Goal: Task Accomplishment & Management: Complete application form

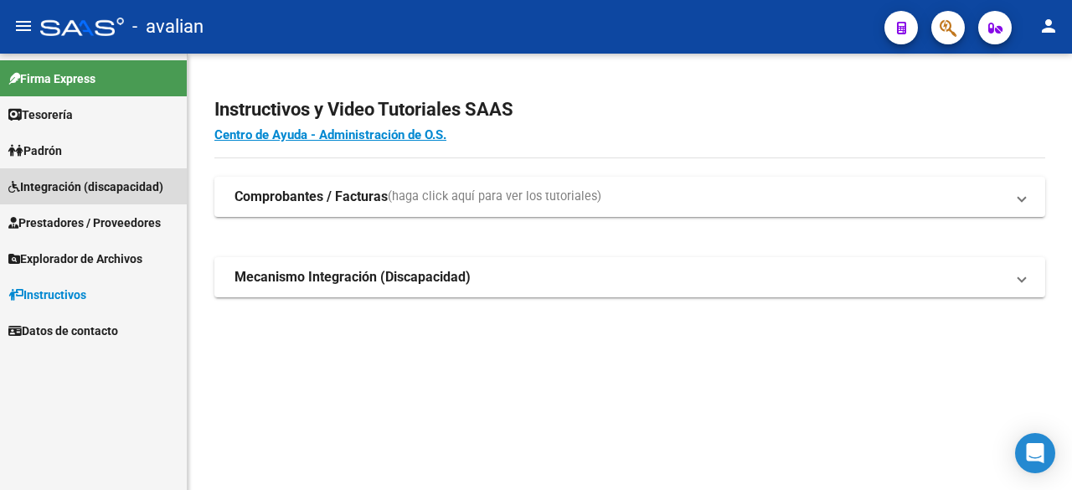
click at [57, 188] on span "Integración (discapacidad)" at bounding box center [85, 187] width 155 height 18
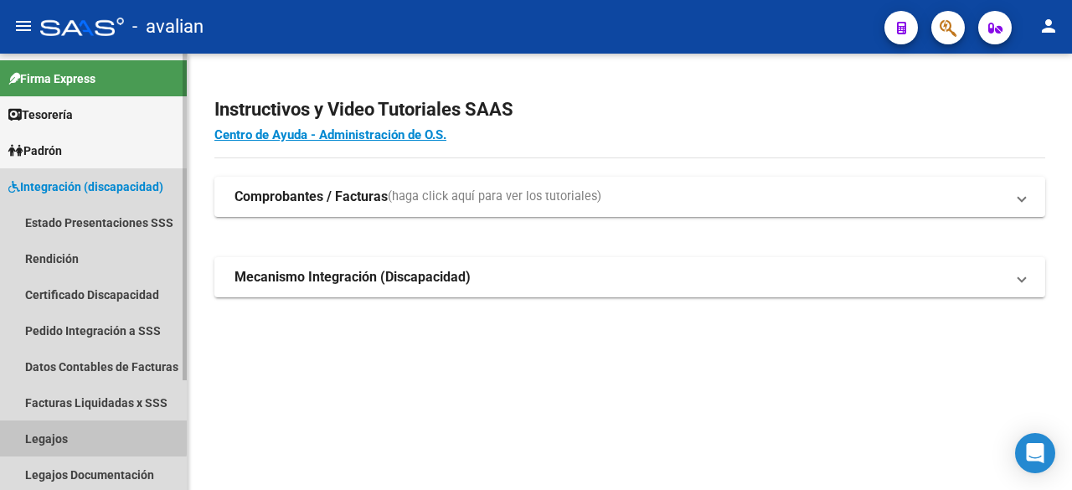
click at [46, 434] on link "Legajos" at bounding box center [93, 438] width 187 height 36
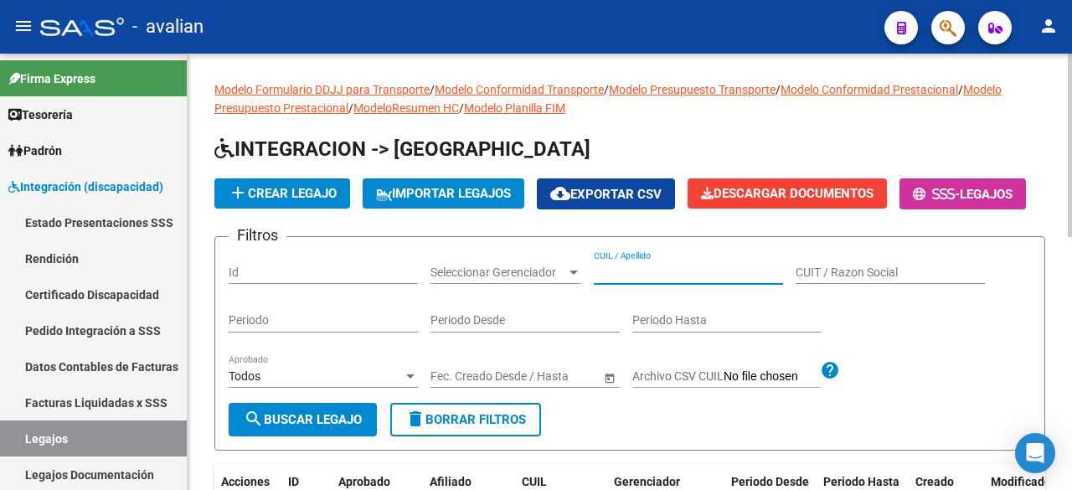
click at [640, 280] on input "CUIL / Apellido" at bounding box center [688, 273] width 189 height 14
paste input "20581247819"
type input "20581247819"
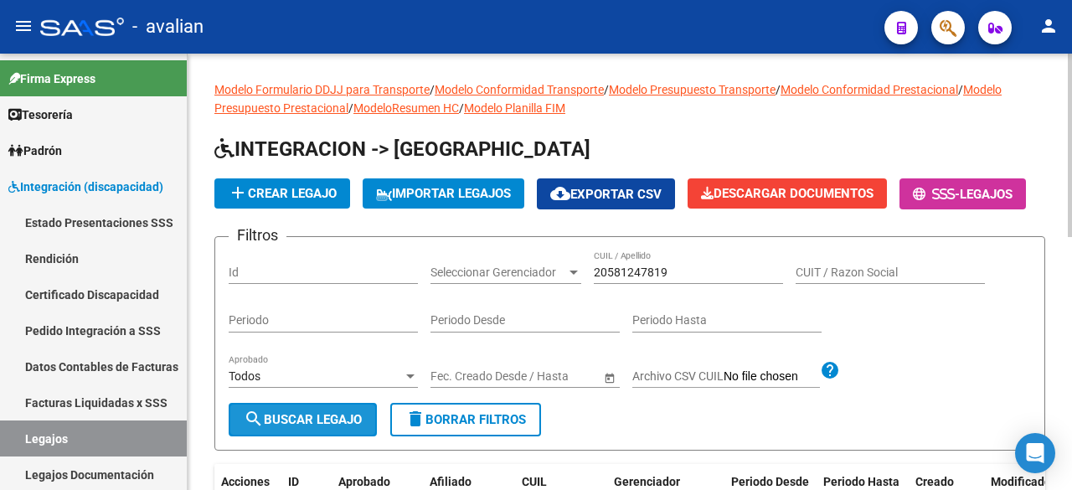
click at [264, 427] on span "search Buscar Legajo" at bounding box center [303, 419] width 118 height 15
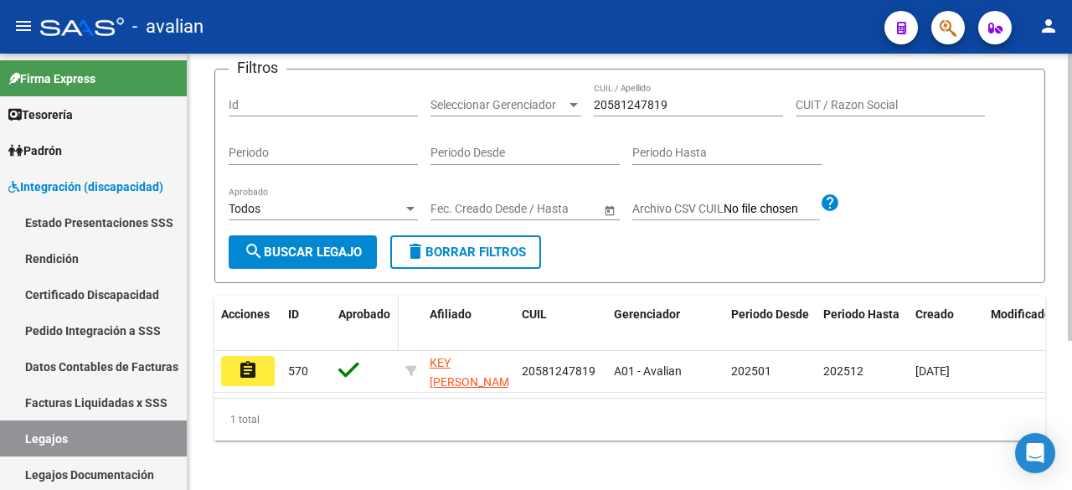
scroll to position [226, 0]
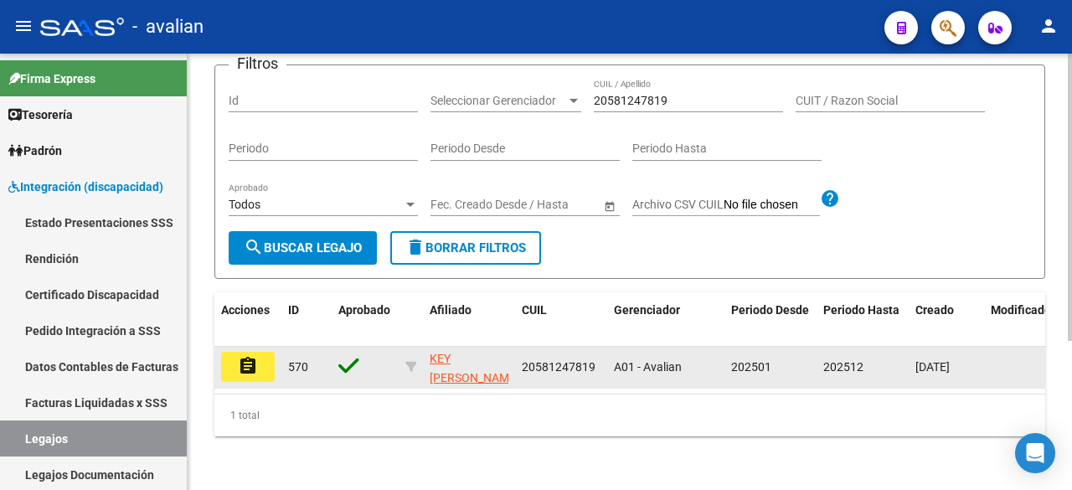
click at [248, 358] on mat-icon "assignment" at bounding box center [248, 366] width 20 height 20
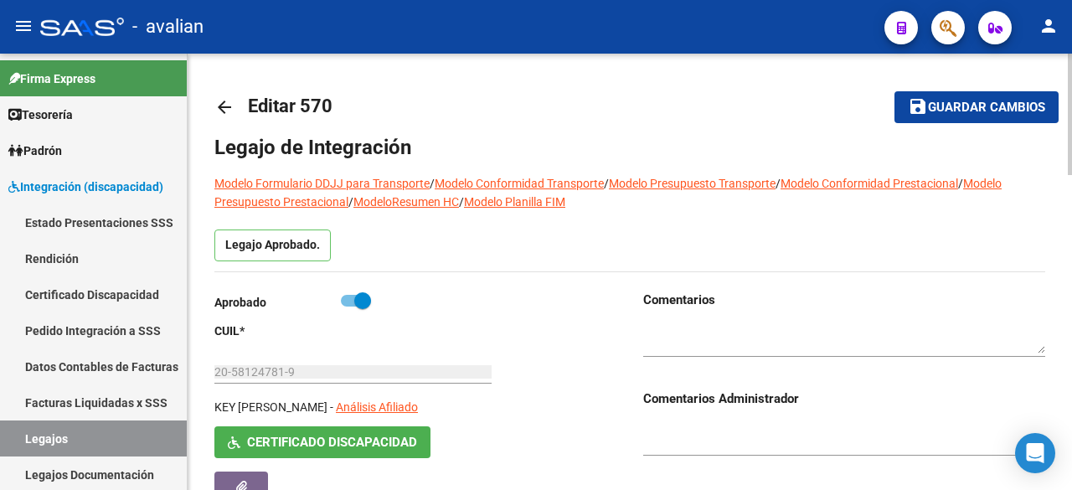
type input "KEY [PERSON_NAME]"
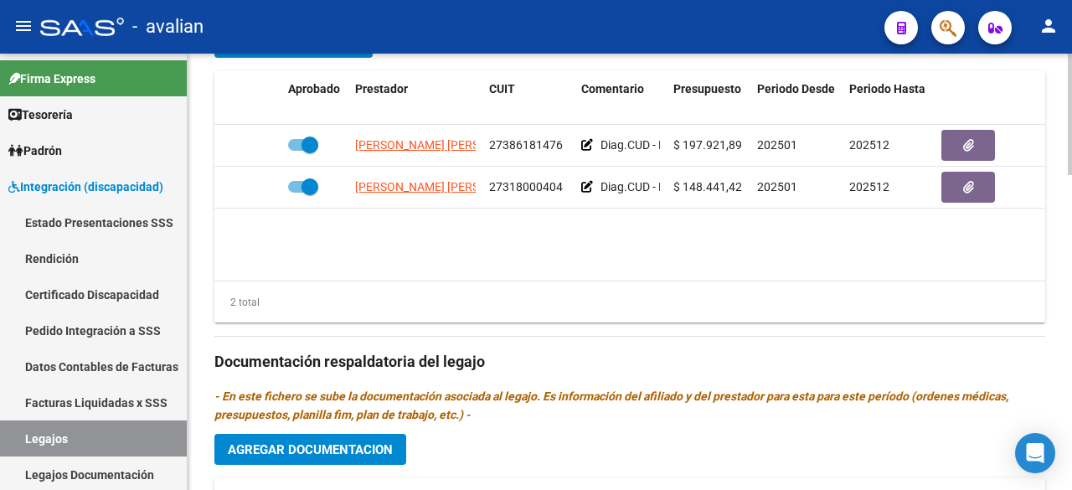
scroll to position [754, 0]
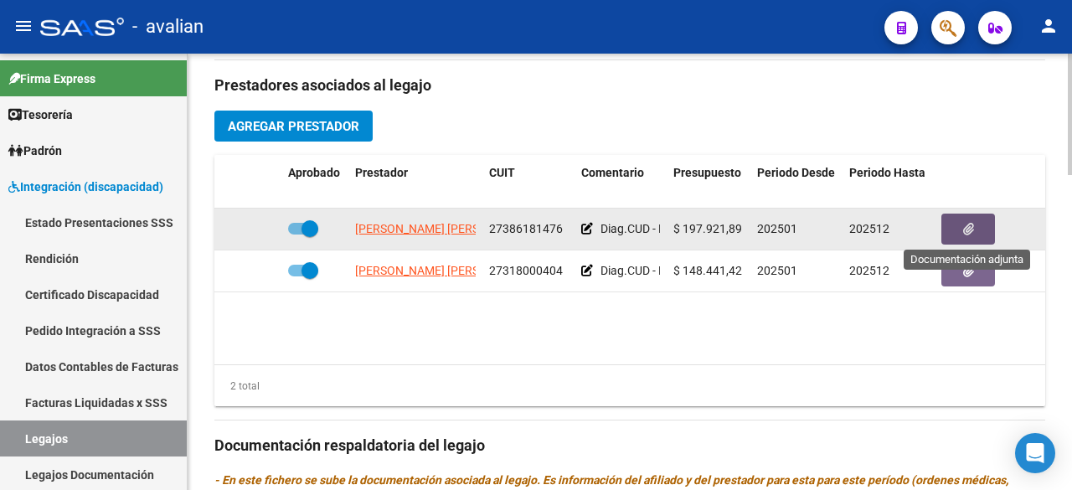
click at [980, 217] on button "button" at bounding box center [968, 229] width 54 height 31
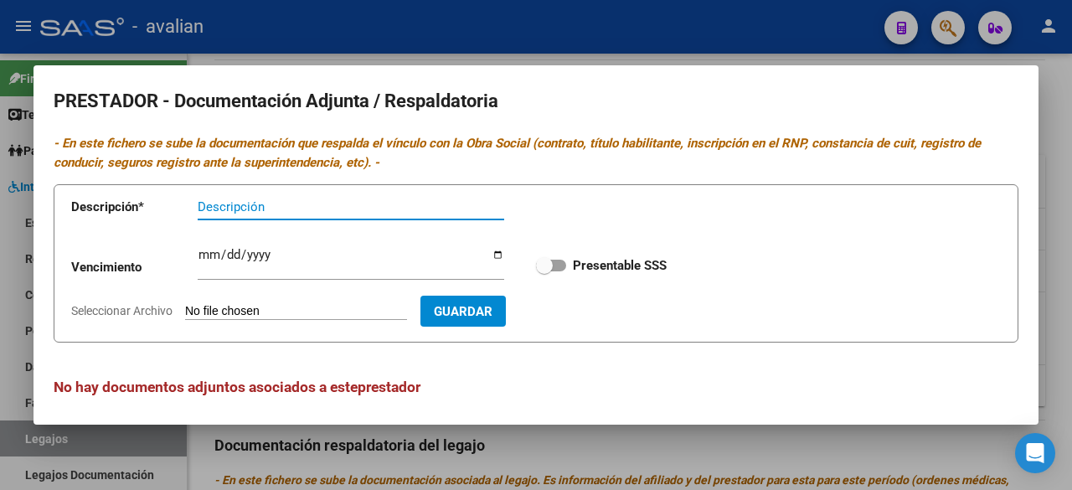
scroll to position [7, 0]
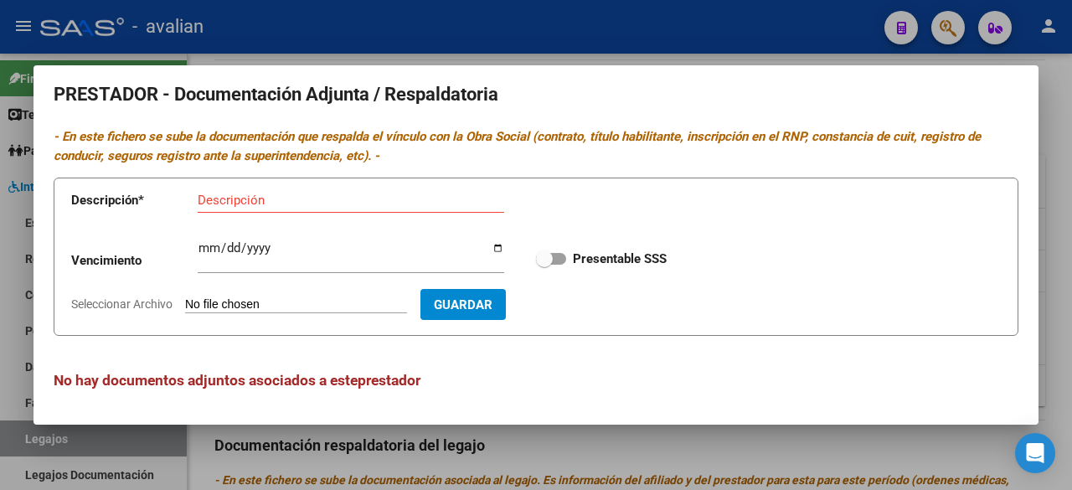
click at [745, 40] on div at bounding box center [536, 245] width 1072 height 490
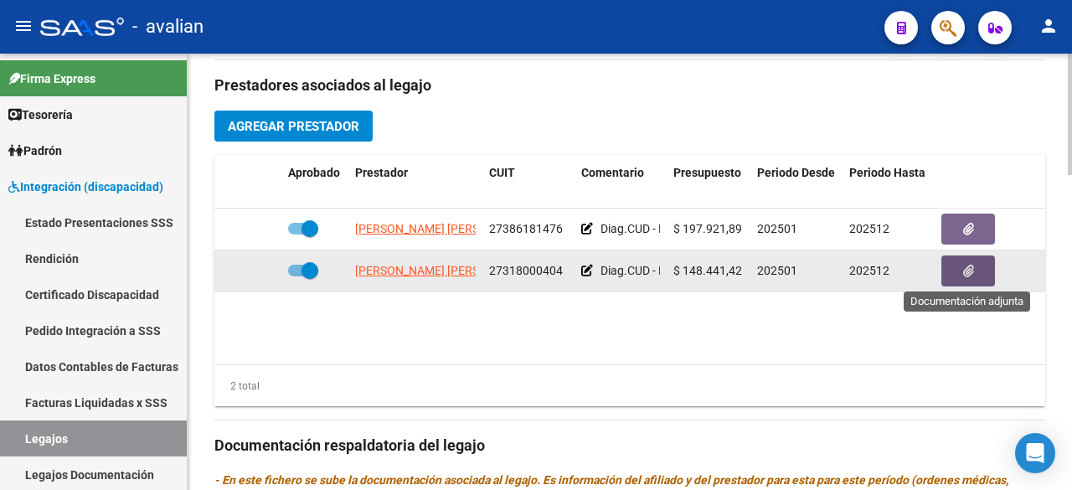
click at [971, 271] on icon "button" at bounding box center [968, 271] width 11 height 13
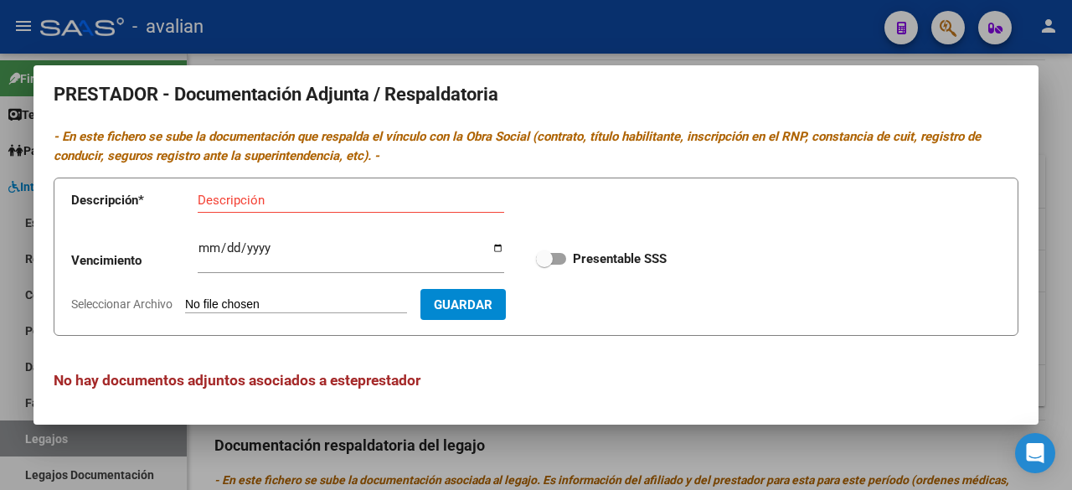
click at [784, 42] on div at bounding box center [536, 245] width 1072 height 490
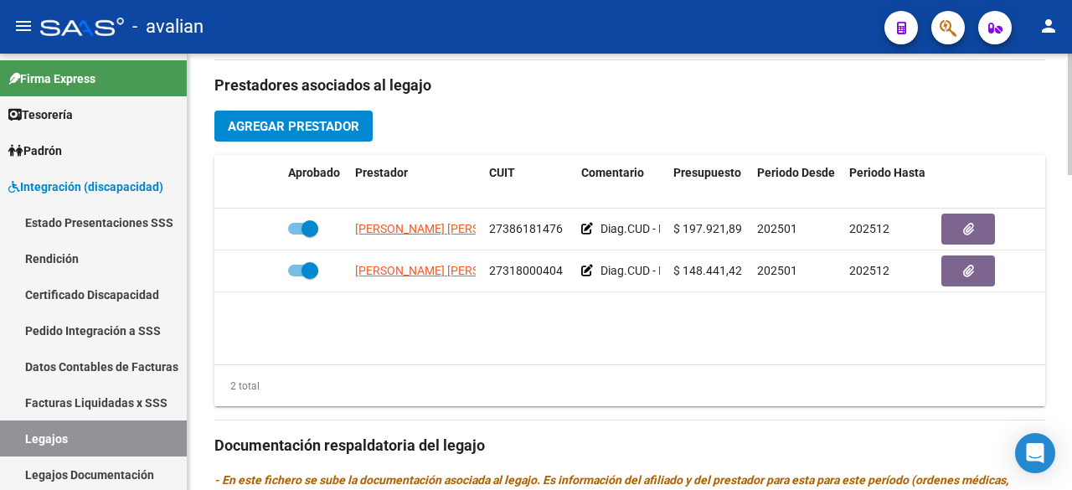
click at [312, 125] on span "Agregar Prestador" at bounding box center [293, 126] width 131 height 15
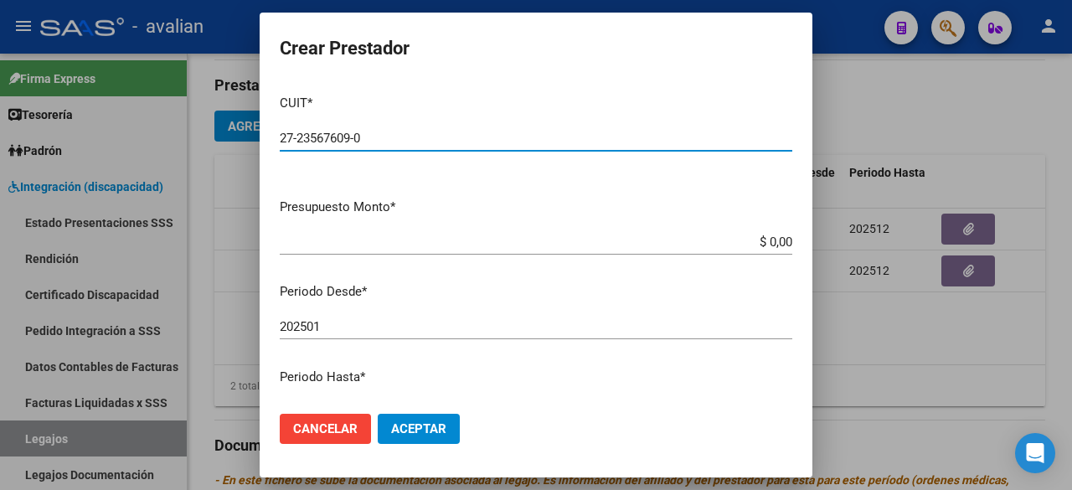
type input "27-23567609-0"
drag, startPoint x: 370, startPoint y: 128, endPoint x: 317, endPoint y: 142, distance: 54.4
click at [317, 141] on div "27-23567609-0 Ingresar CUIT" at bounding box center [536, 138] width 513 height 25
drag, startPoint x: 363, startPoint y: 138, endPoint x: 279, endPoint y: 145, distance: 84.9
click at [279, 145] on mat-dialog-content "CUIT * 27-23567609-0 Ingresar CUIT ARCA Padrón Presupuesto Monto * $ 0,00 Ingre…" at bounding box center [536, 240] width 553 height 318
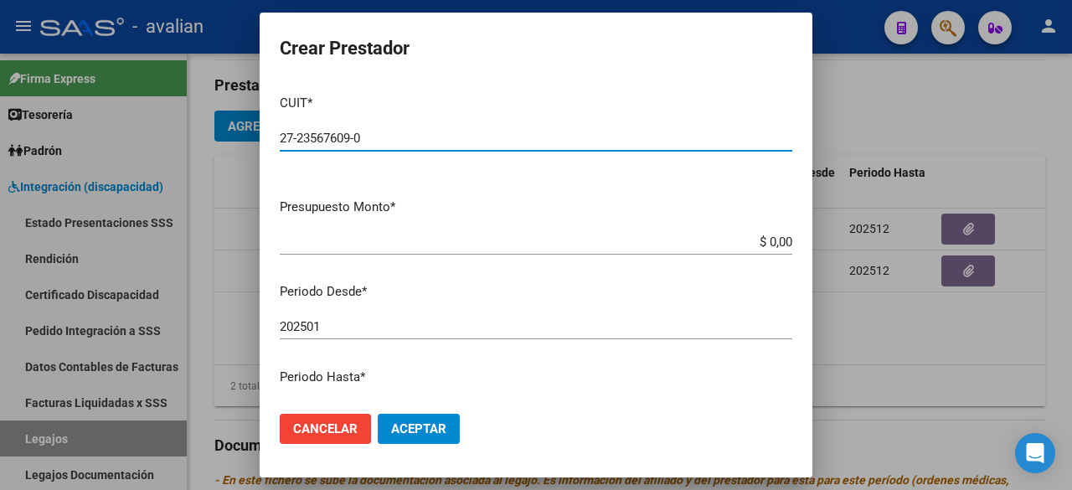
drag, startPoint x: 306, startPoint y: 128, endPoint x: 286, endPoint y: 138, distance: 22.5
click at [286, 138] on input "27-23567609-0" at bounding box center [536, 138] width 513 height 15
drag, startPoint x: 281, startPoint y: 136, endPoint x: 367, endPoint y: 127, distance: 85.8
click at [367, 127] on div "27-23567609-0 Ingresar CUIT" at bounding box center [536, 138] width 513 height 25
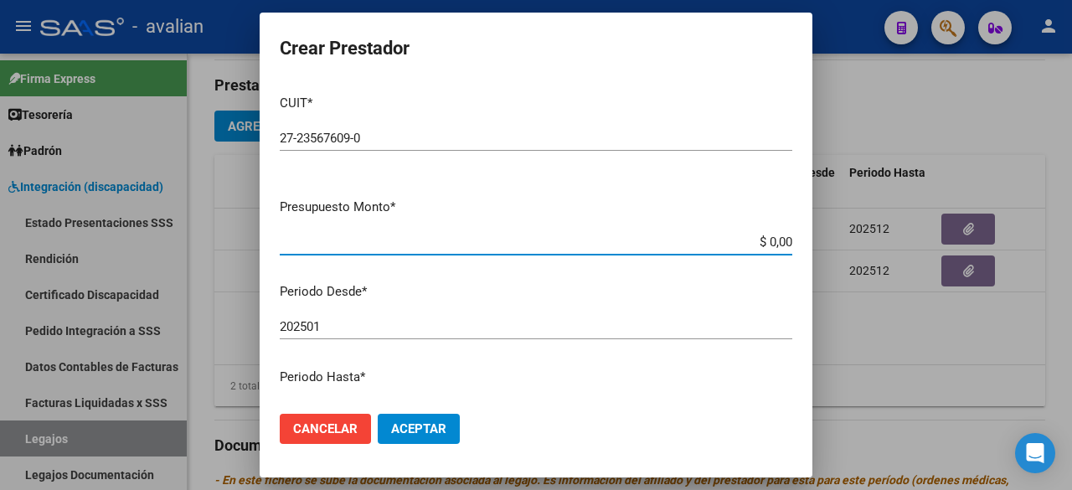
click at [777, 243] on input "$ 0,00" at bounding box center [536, 242] width 513 height 15
paste input "475.830,36"
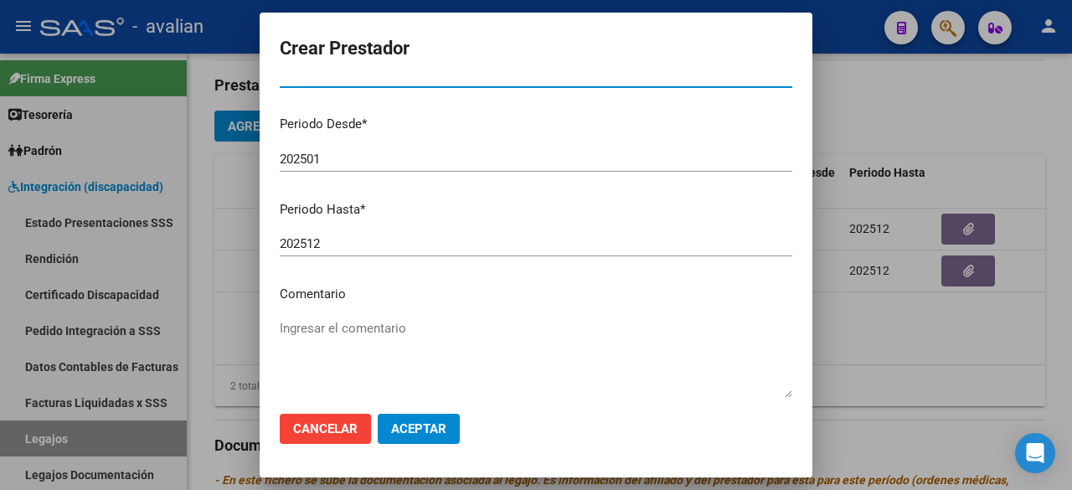
type input "$ 475.830,36"
click at [332, 156] on input "202501" at bounding box center [536, 159] width 513 height 15
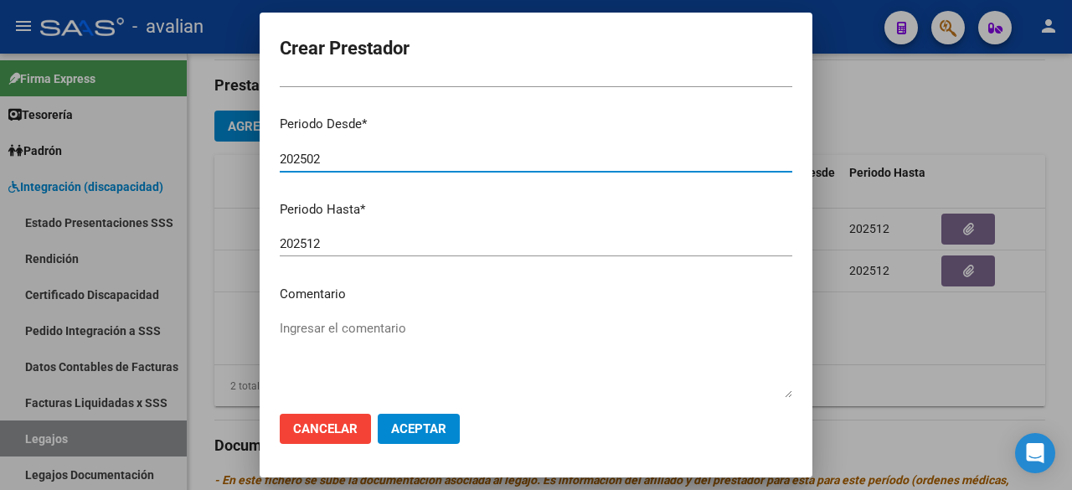
type input "202502"
paste textarea "- Módulo de apoyo a la integración escolar - MOEBIUS"
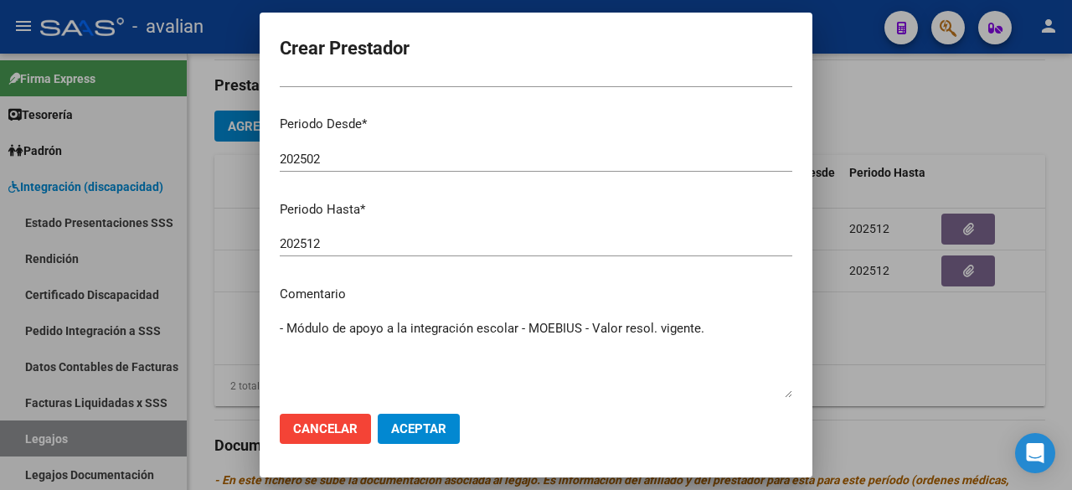
drag, startPoint x: 704, startPoint y: 331, endPoint x: 280, endPoint y: 321, distance: 424.8
click at [280, 321] on textarea "- Módulo de apoyo a la integración escolar - MOEBIUS - Valor resol. vigente." at bounding box center [536, 358] width 513 height 79
type textarea "- Módulo de apoyo a la integración escolar - MOEBIUS - Valor resol. vigente."
click at [436, 428] on span "Aceptar" at bounding box center [418, 428] width 55 height 15
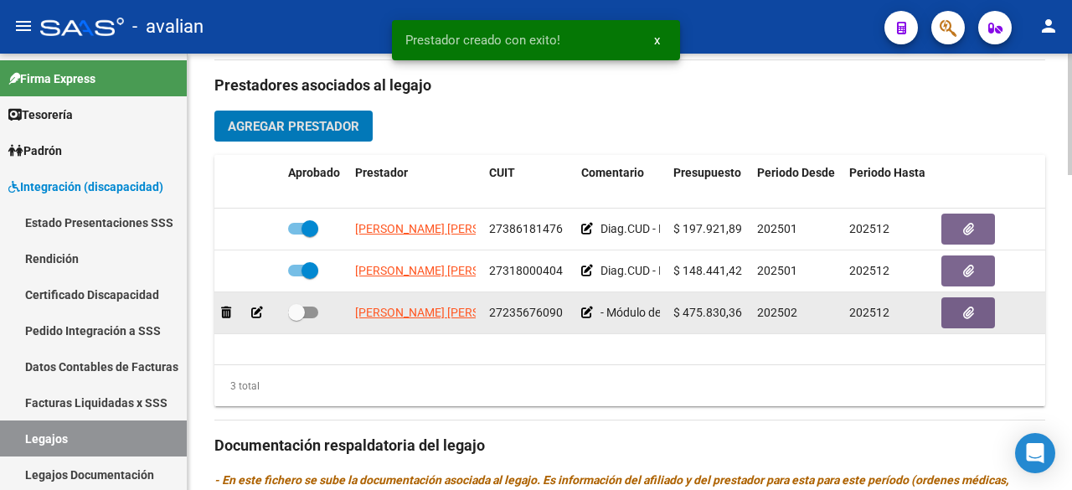
click at [317, 311] on span at bounding box center [303, 313] width 30 height 12
click at [296, 318] on input "checkbox" at bounding box center [296, 318] width 1 height 1
checkbox input "true"
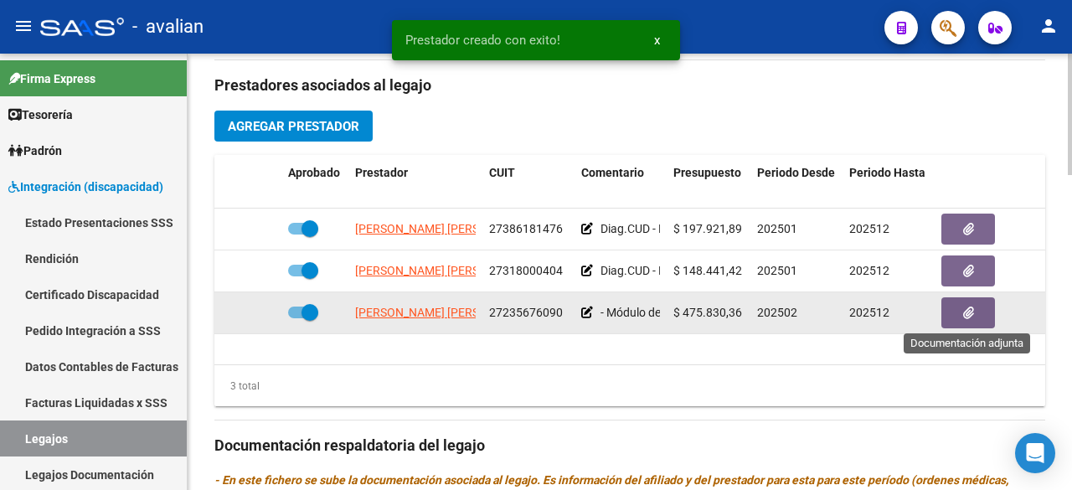
click at [965, 316] on icon "button" at bounding box center [968, 313] width 11 height 13
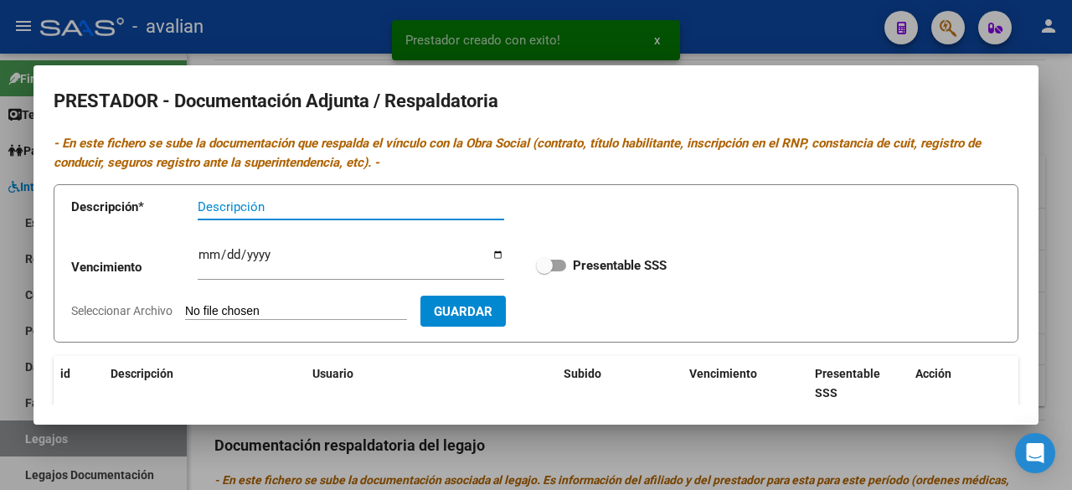
scroll to position [214, 0]
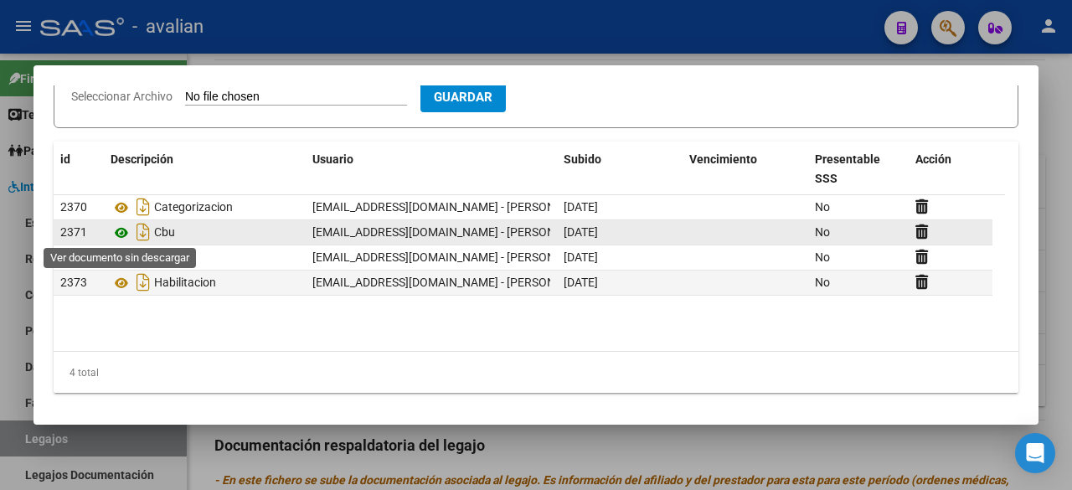
click at [121, 229] on icon at bounding box center [122, 233] width 22 height 20
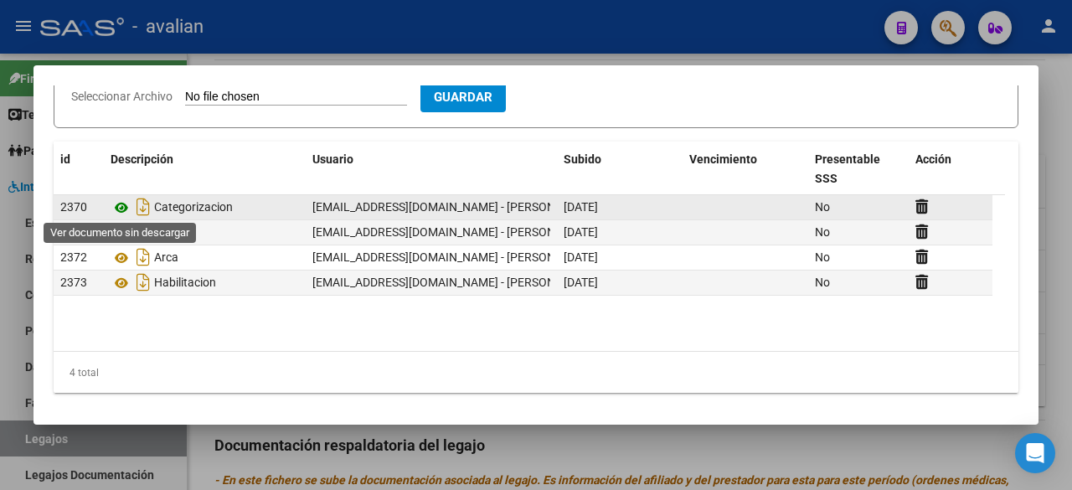
click at [124, 204] on icon at bounding box center [122, 208] width 22 height 20
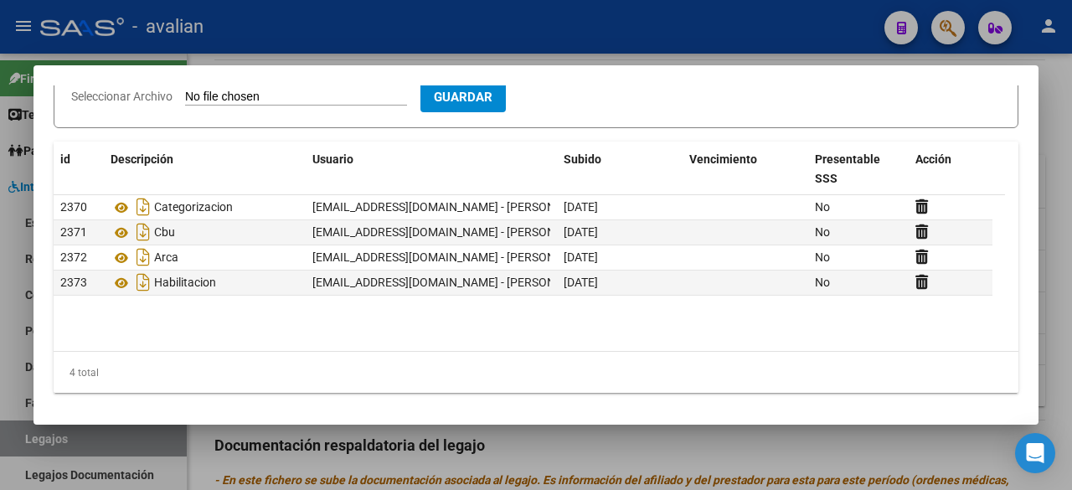
scroll to position [0, 0]
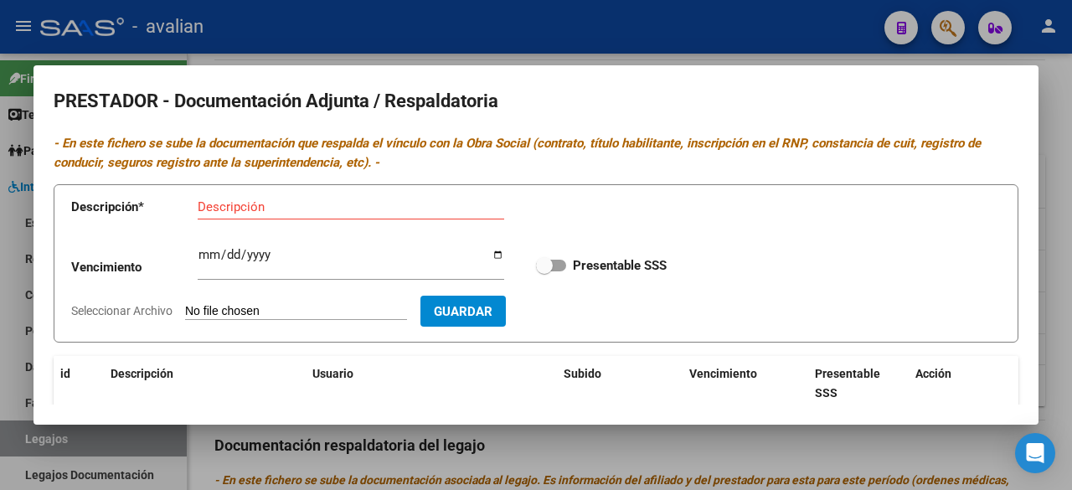
click at [553, 267] on span at bounding box center [551, 266] width 30 height 12
click at [544, 271] on input "Presentable SSS" at bounding box center [544, 271] width 1 height 1
checkbox input "true"
click at [628, 48] on div at bounding box center [536, 245] width 1072 height 490
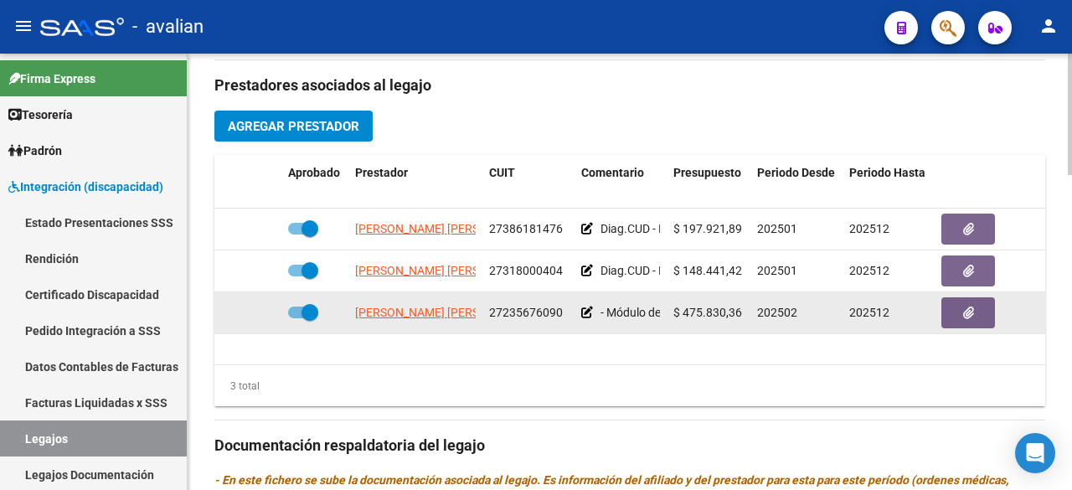
drag, startPoint x: 491, startPoint y: 309, endPoint x: 559, endPoint y: 311, distance: 68.7
click at [559, 311] on span "27235676090" at bounding box center [526, 312] width 74 height 13
copy span "27235676090"
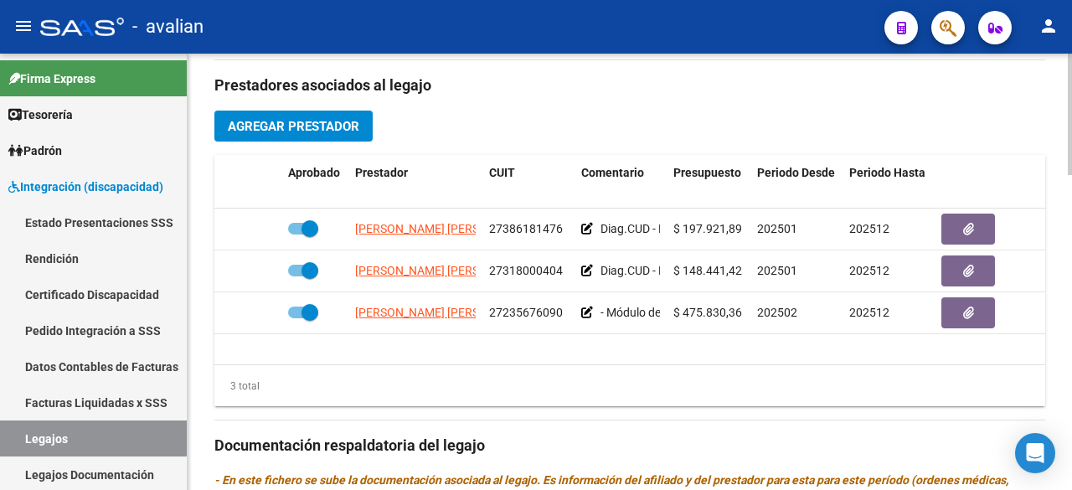
click at [698, 343] on datatable-body "[PERSON_NAME] [PERSON_NAME] 27386181476 Diag.CUD - Prestación autorizada: 60006…" at bounding box center [629, 287] width 831 height 156
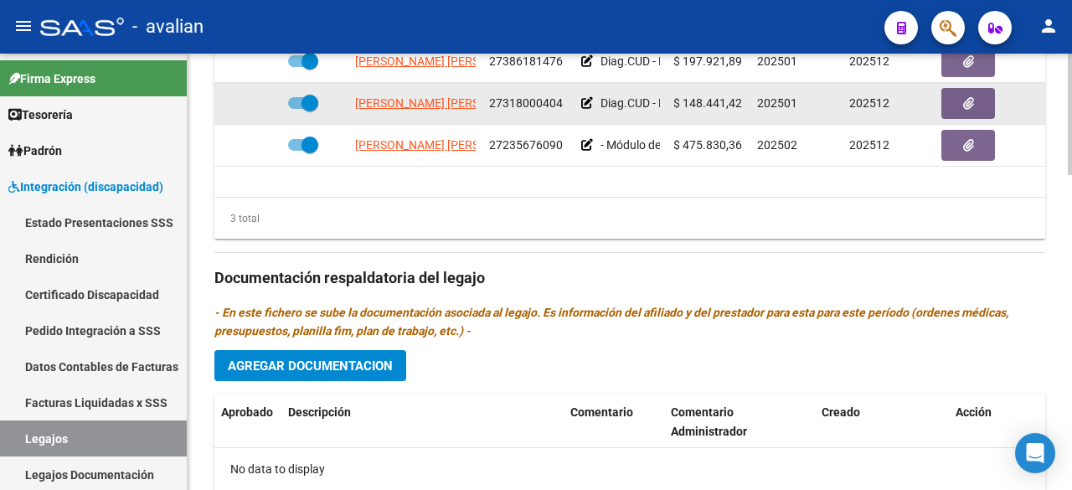
scroll to position [838, 0]
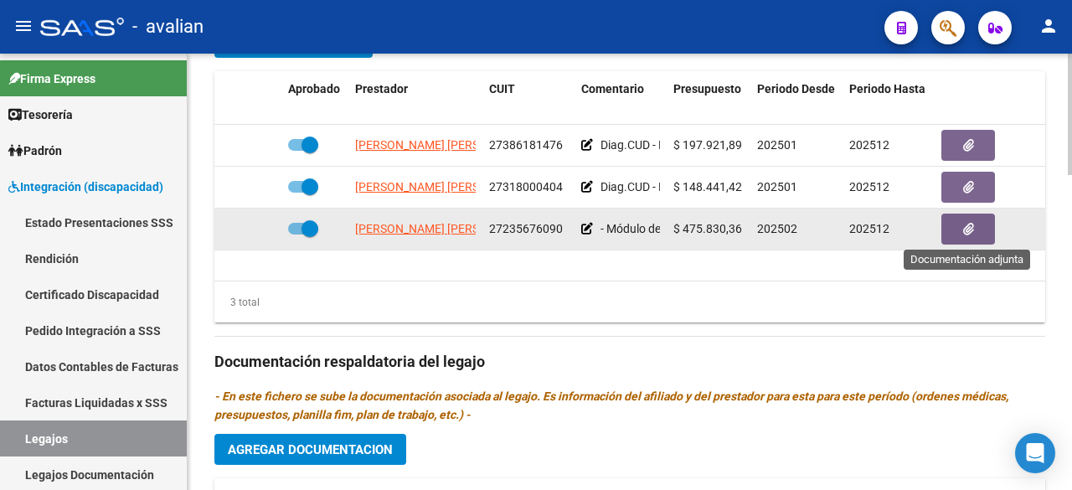
click at [948, 236] on button "button" at bounding box center [968, 229] width 54 height 31
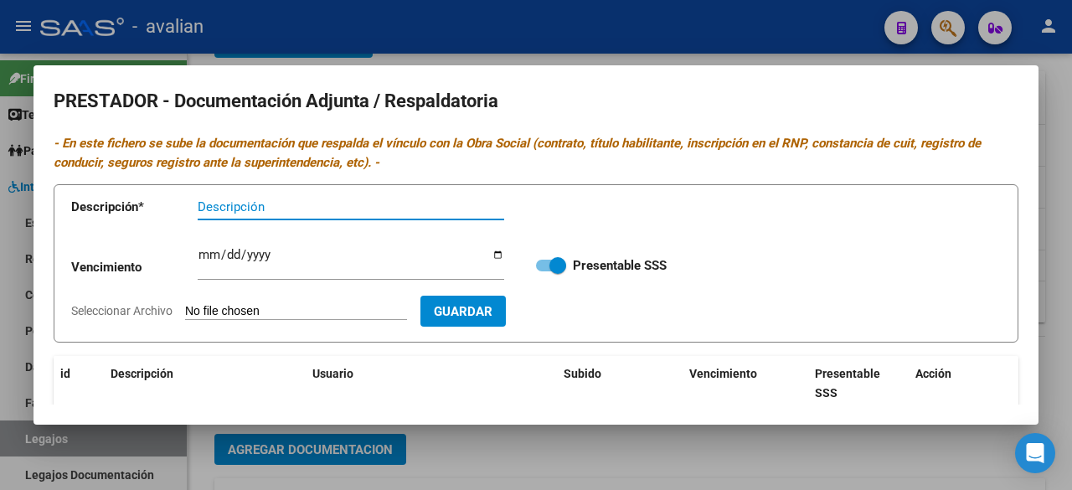
scroll to position [214, 0]
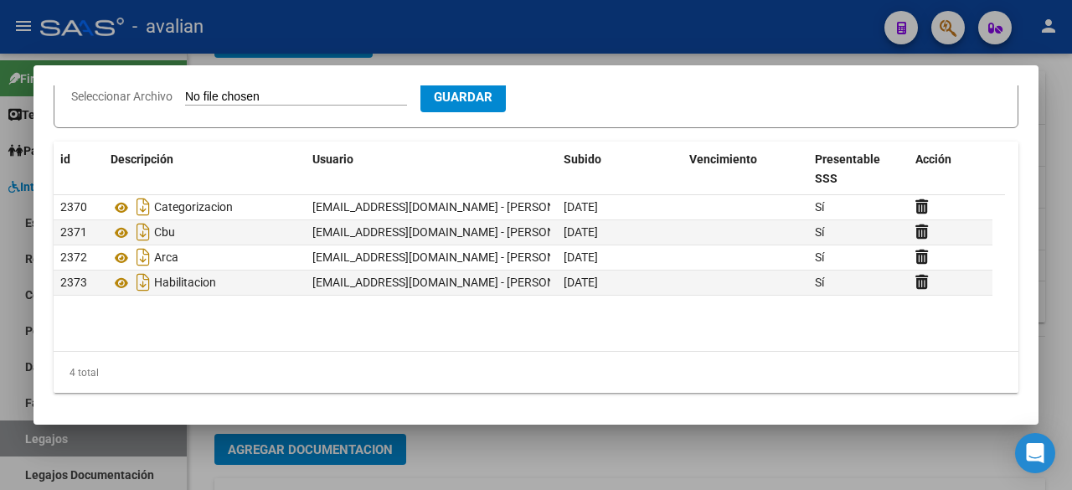
click at [623, 43] on div at bounding box center [536, 245] width 1072 height 490
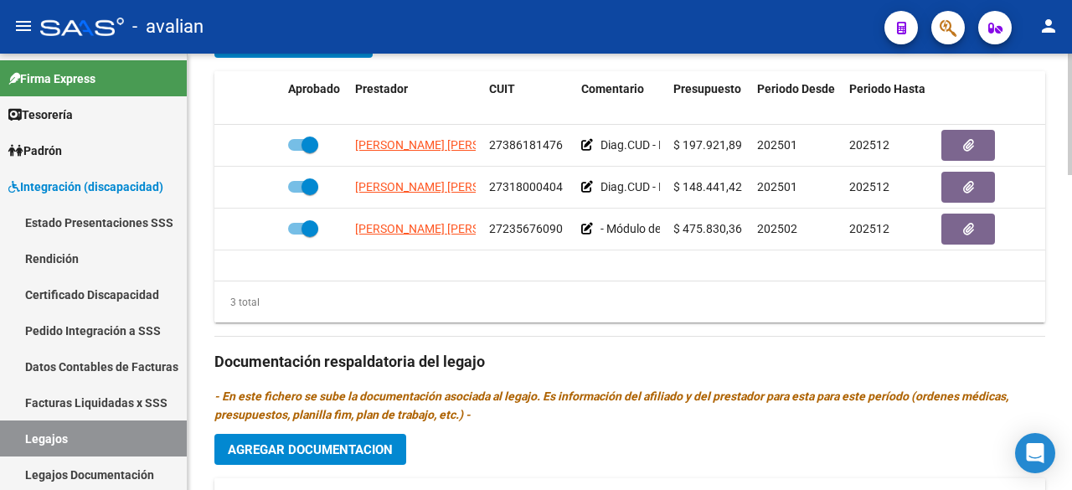
scroll to position [1089, 0]
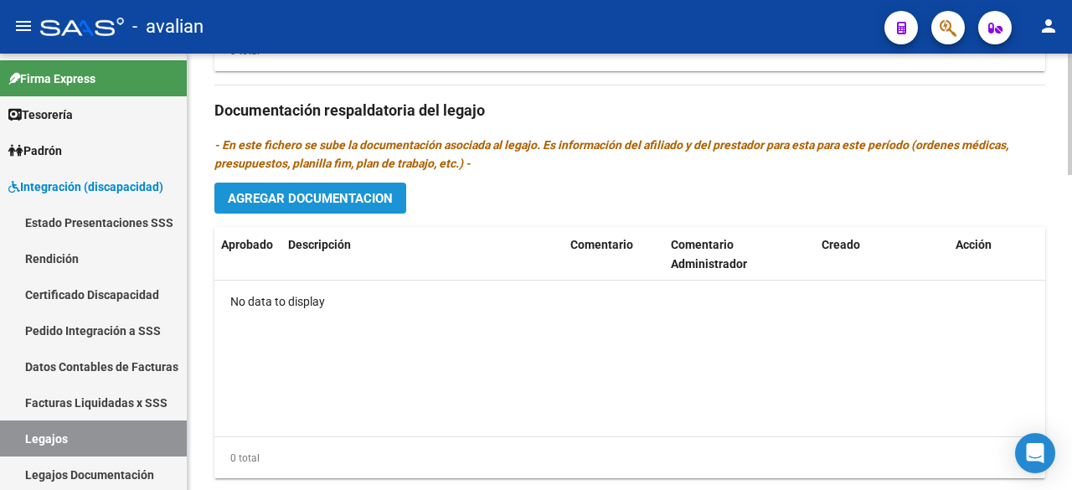
click at [324, 191] on span "Agregar Documentacion" at bounding box center [310, 198] width 165 height 15
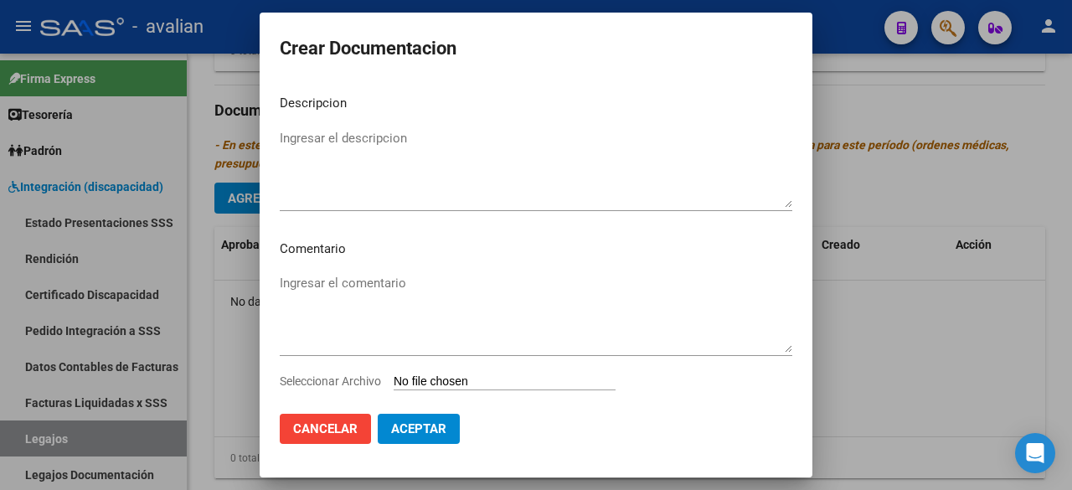
click at [461, 383] on input "Seleccionar Archivo" at bounding box center [505, 382] width 222 height 16
type input "C:\fakepath\TO 2025.pdf"
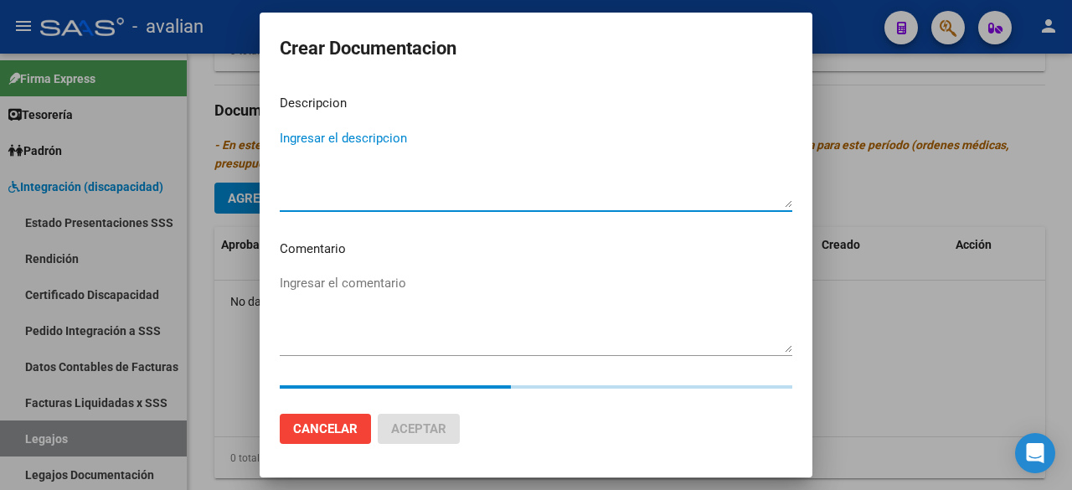
click at [361, 165] on textarea "Ingresar el descripcion" at bounding box center [536, 168] width 513 height 79
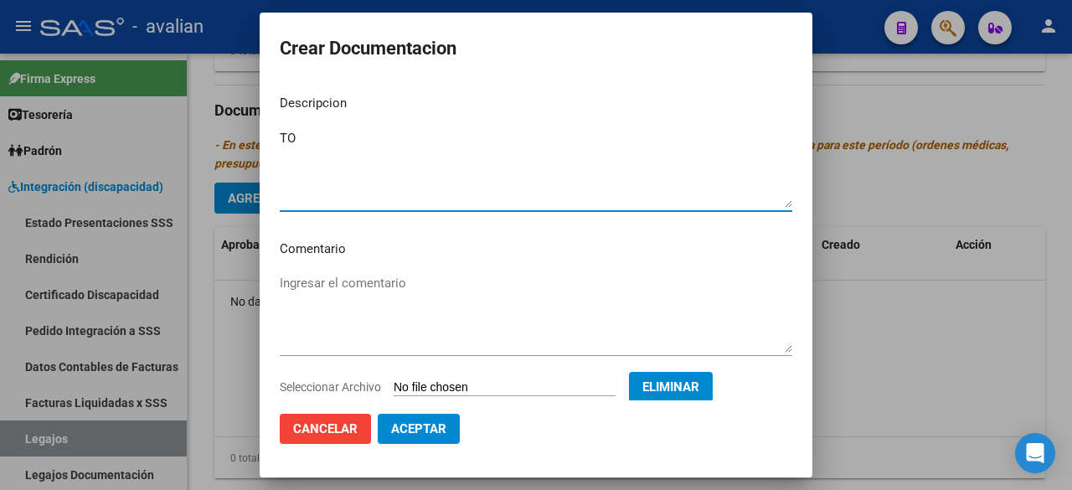
type textarea "TO"
click at [359, 276] on textarea "Ingresar el comentario" at bounding box center [536, 313] width 513 height 79
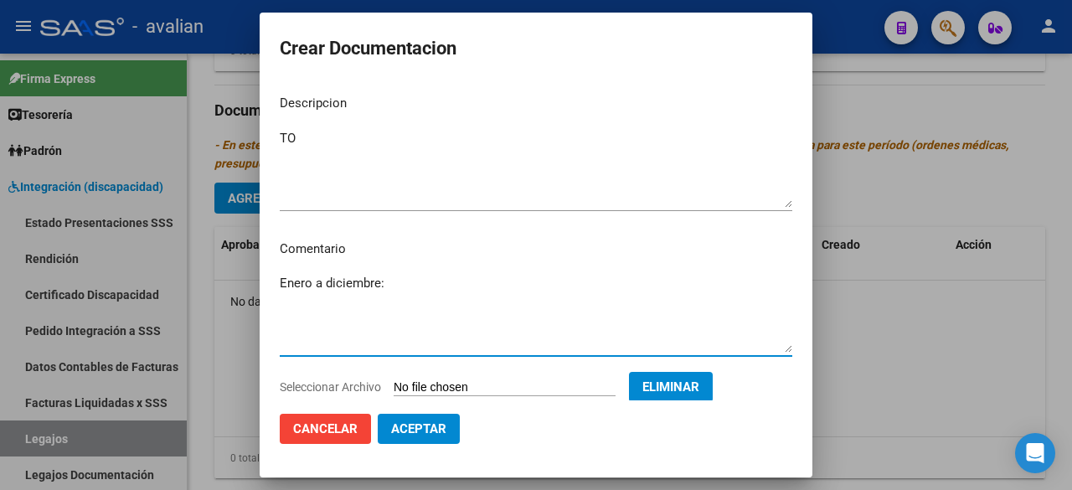
paste textarea "- TO: 3 ss semanales - [PERSON_NAME] [PERSON_NAME]"
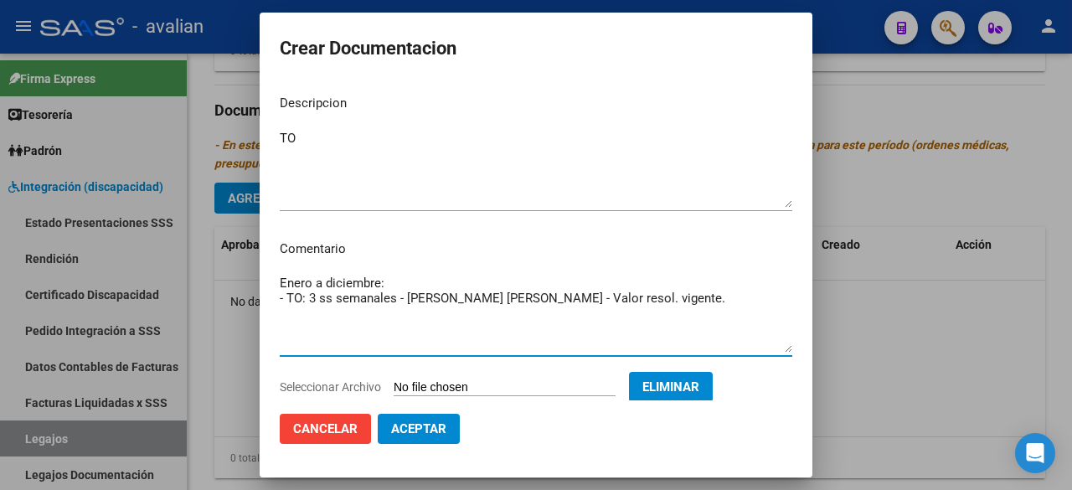
click at [446, 299] on textarea "Enero a diciembre: - TO: 3 ss semanales - [PERSON_NAME] [PERSON_NAME] - Valor r…" at bounding box center [536, 313] width 513 height 79
drag, startPoint x: 670, startPoint y: 299, endPoint x: 245, endPoint y: 304, distance: 425.5
click at [245, 304] on div "Crear Documentacion Descripcion TO Ingresar el descripcion Comentario Enero a d…" at bounding box center [536, 245] width 1072 height 490
type textarea "Enero a diciembre: - TO: 3 ss semanales - [PERSON_NAME] [PERSON_NAME] - Valor r…"
click at [451, 440] on button "Aceptar" at bounding box center [419, 429] width 82 height 30
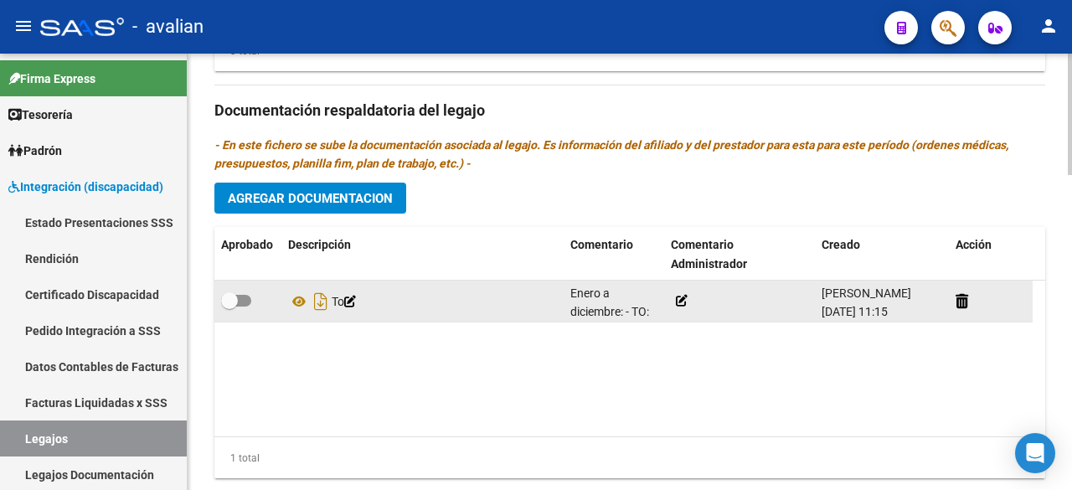
click at [688, 294] on div at bounding box center [739, 300] width 137 height 19
click at [684, 295] on icon at bounding box center [682, 301] width 12 height 12
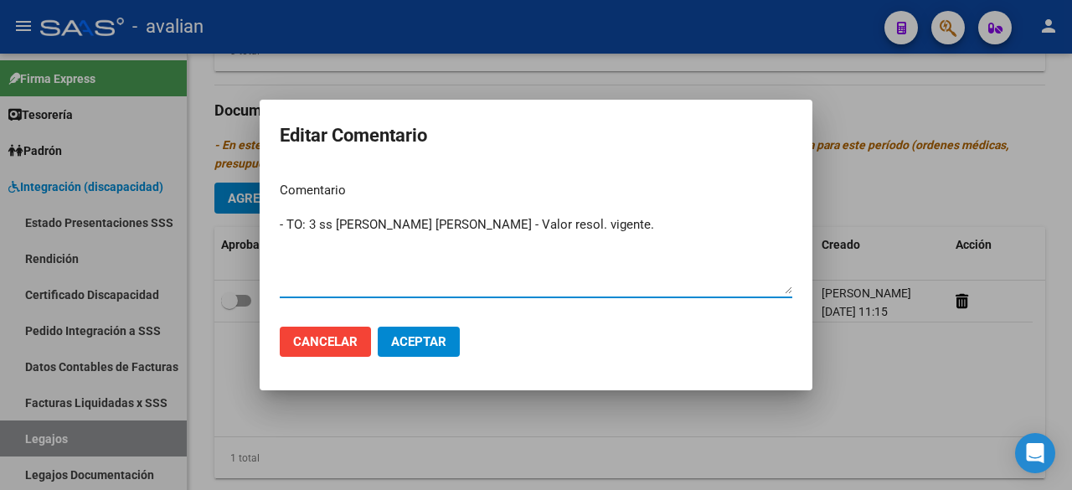
type textarea "- TO: 3 ss [PERSON_NAME] [PERSON_NAME] - Valor resol. vigente."
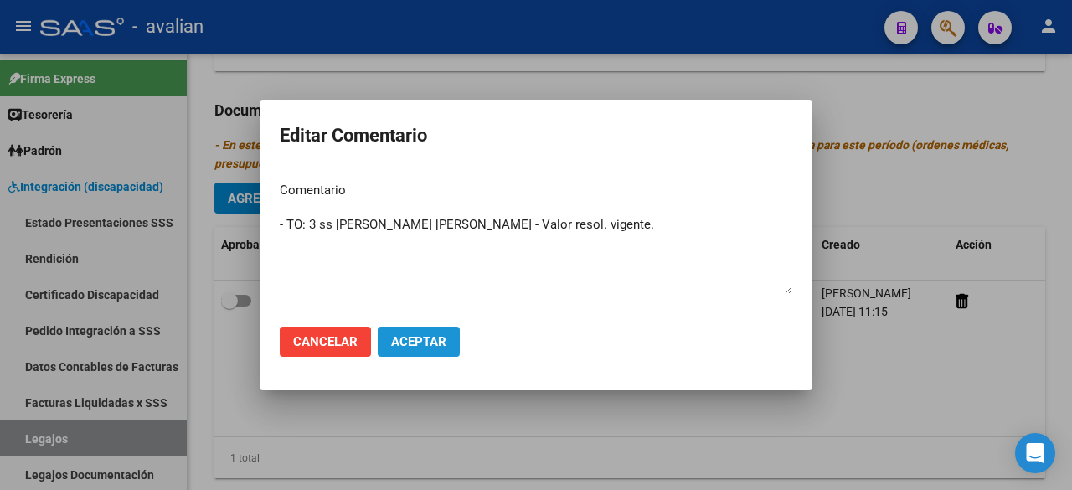
click at [411, 340] on span "Aceptar" at bounding box center [418, 341] width 55 height 15
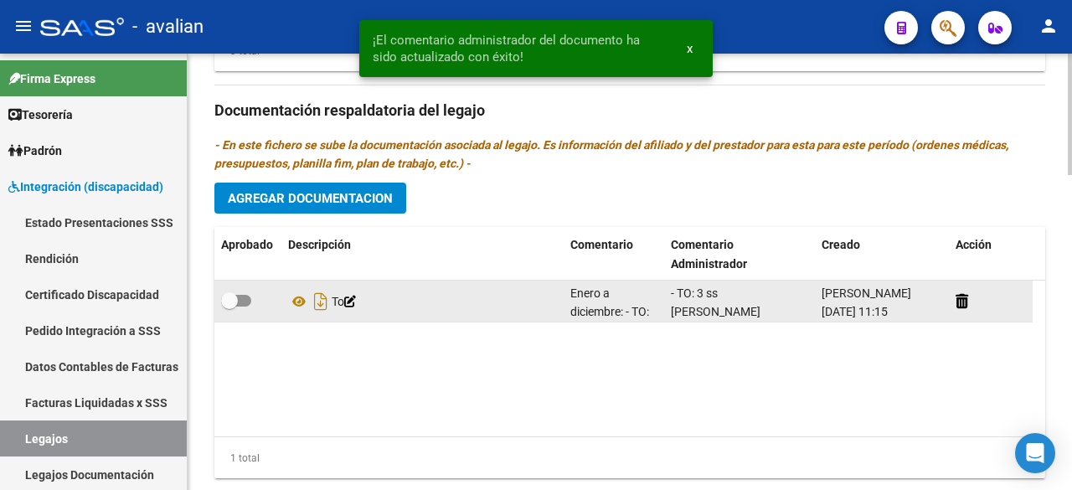
click at [245, 300] on span at bounding box center [236, 301] width 30 height 12
click at [229, 307] on input "checkbox" at bounding box center [229, 307] width 1 height 1
checkbox input "true"
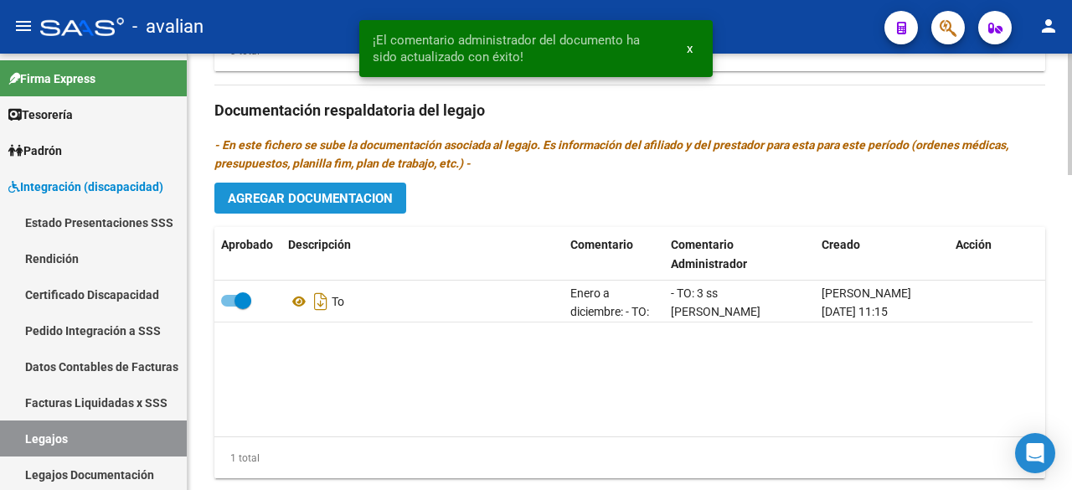
click at [342, 200] on span "Agregar Documentacion" at bounding box center [310, 198] width 165 height 15
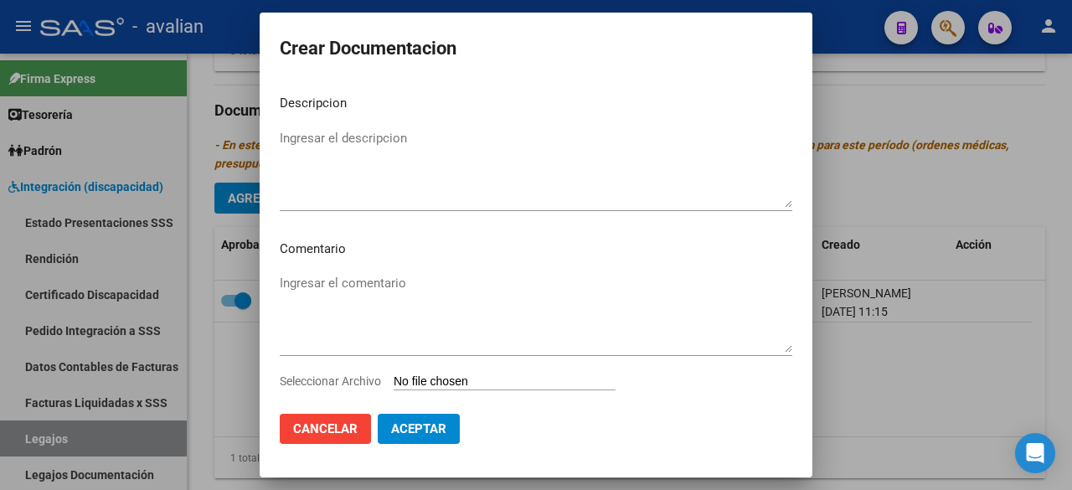
click at [472, 379] on input "Seleccionar Archivo" at bounding box center [505, 382] width 222 height 16
type input "C:\fakepath\FONO 2025.pdf"
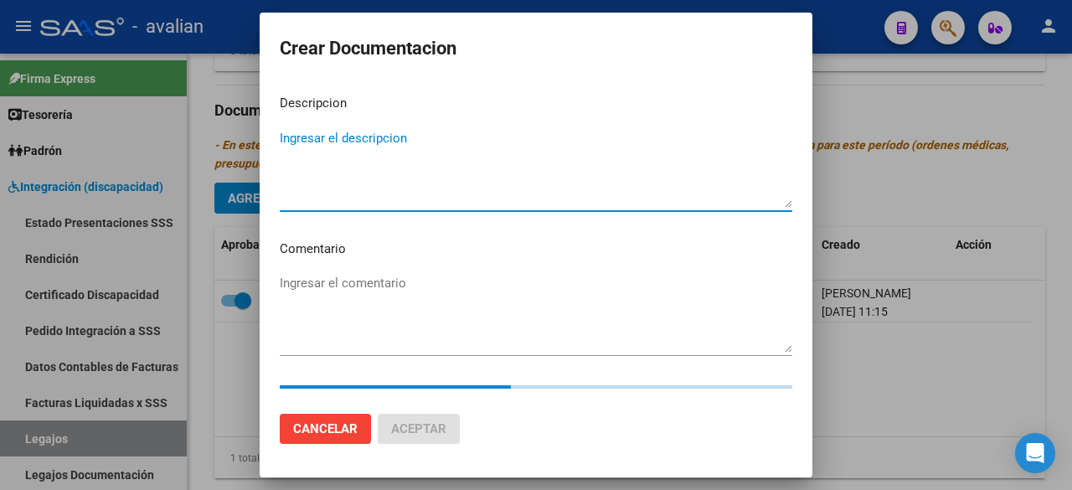
click at [389, 142] on textarea "Ingresar el descripcion" at bounding box center [536, 168] width 513 height 79
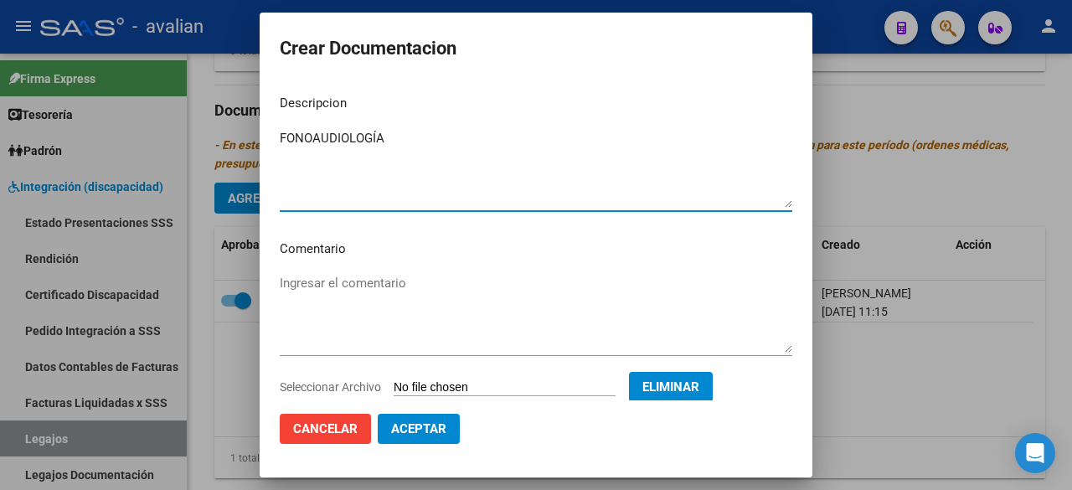
type textarea "FONOAUDIOLOGÍA"
click at [366, 296] on textarea "Ingresar el comentario" at bounding box center [536, 313] width 513 height 79
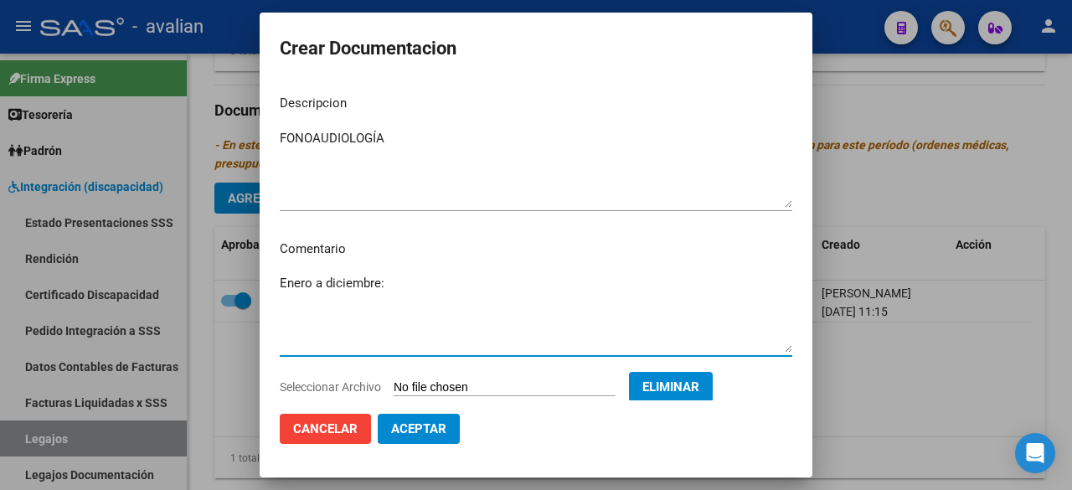
paste textarea "- Fonoaudiología: 4 ss semanales - [PERSON_NAME] [PERSON_NAME]"
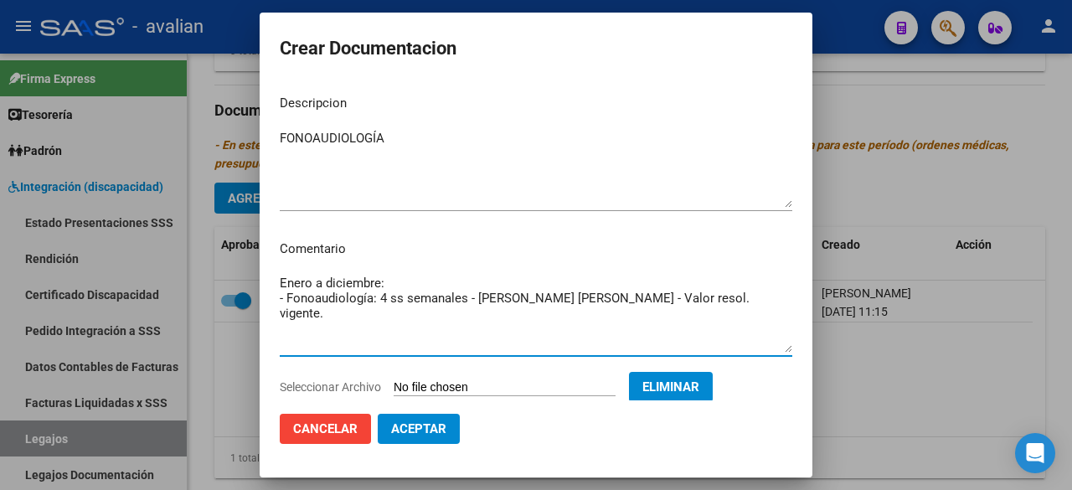
click at [563, 294] on textarea "Enero a diciembre: - Fonoaudiología: 4 ss semanales - [PERSON_NAME] [PERSON_NAM…" at bounding box center [536, 313] width 513 height 79
drag, startPoint x: 772, startPoint y: 304, endPoint x: 278, endPoint y: 301, distance: 494.2
click at [278, 301] on mat-dialog-content "Descripcion FONOAUDIOLOGÍA Ingresar el descripcion Comentario Enero a diciembre…" at bounding box center [536, 240] width 553 height 318
type textarea "Enero a diciembre: - Fonoaudiología: 4 ss semanales - [PERSON_NAME] [PERSON_NAM…"
click at [424, 430] on span "Aceptar" at bounding box center [418, 428] width 55 height 15
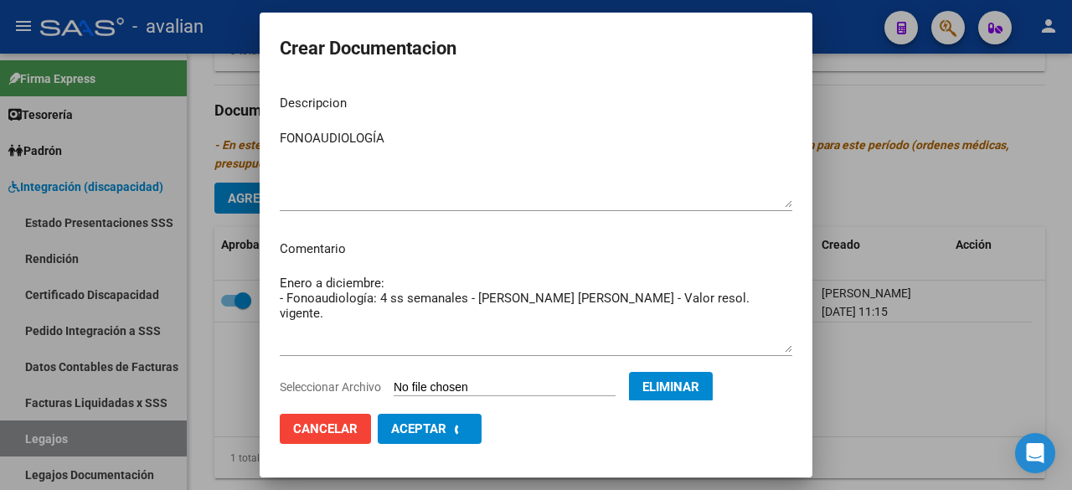
checkbox input "false"
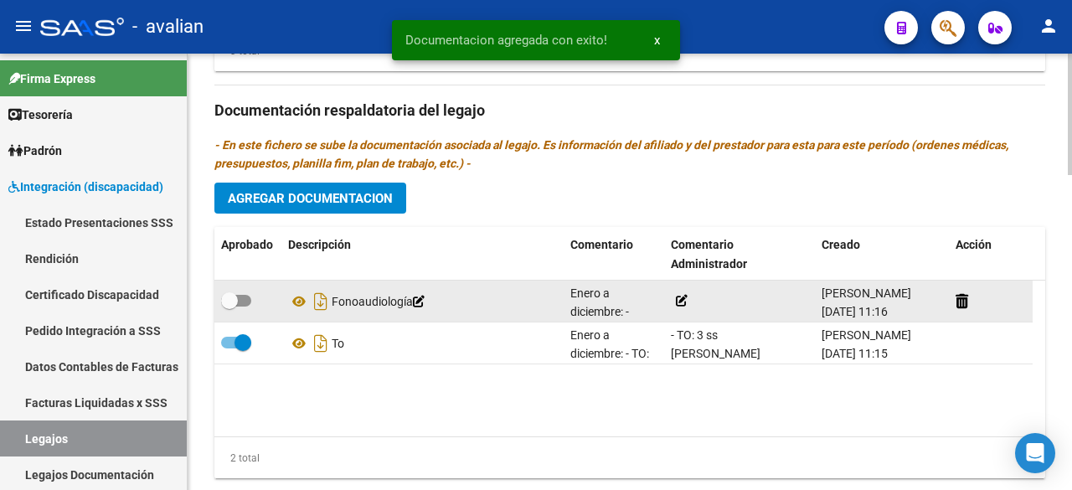
click at [678, 301] on icon at bounding box center [682, 301] width 12 height 12
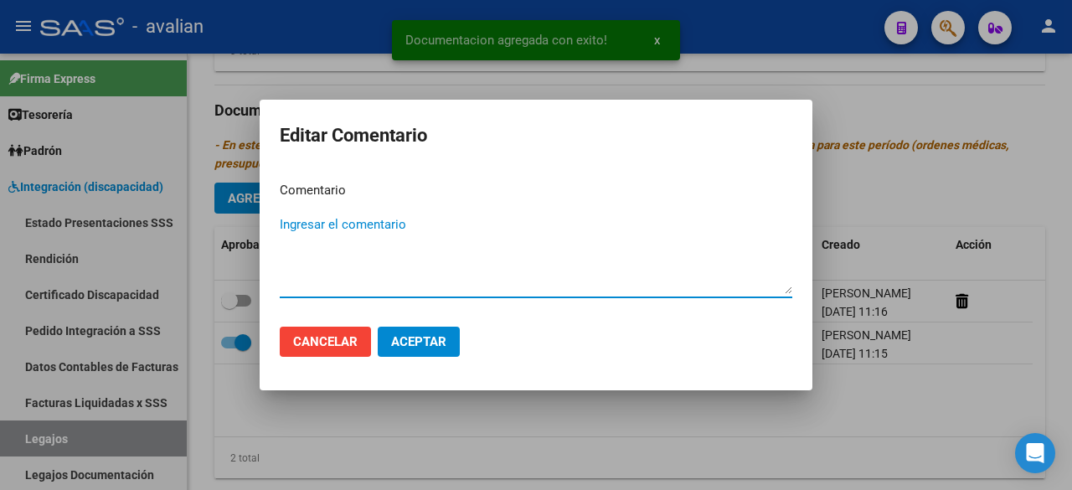
paste textarea "- Fonoaudiología: 4 ss semanales - [PERSON_NAME] [PERSON_NAME] - Valor resol. v…"
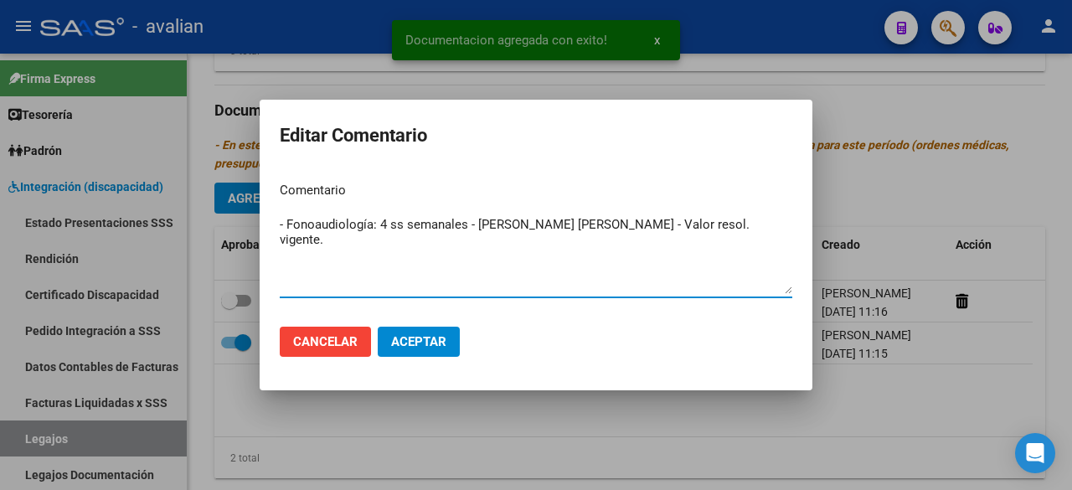
type textarea "- Fonoaudiología: 4 ss semanales - [PERSON_NAME] [PERSON_NAME] - Valor resol. v…"
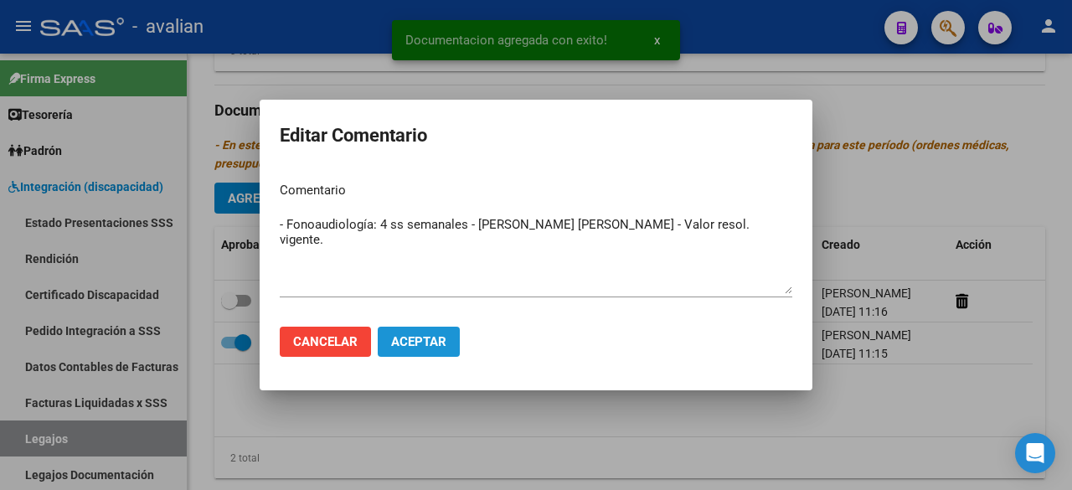
click at [404, 331] on button "Aceptar" at bounding box center [419, 342] width 82 height 30
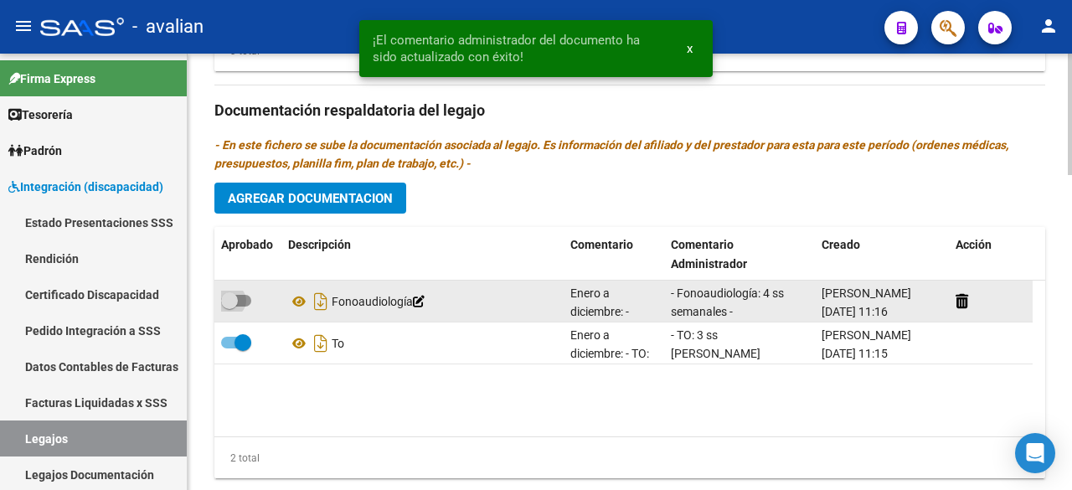
click at [240, 295] on span at bounding box center [236, 301] width 30 height 12
click at [229, 307] on input "checkbox" at bounding box center [229, 307] width 1 height 1
checkbox input "true"
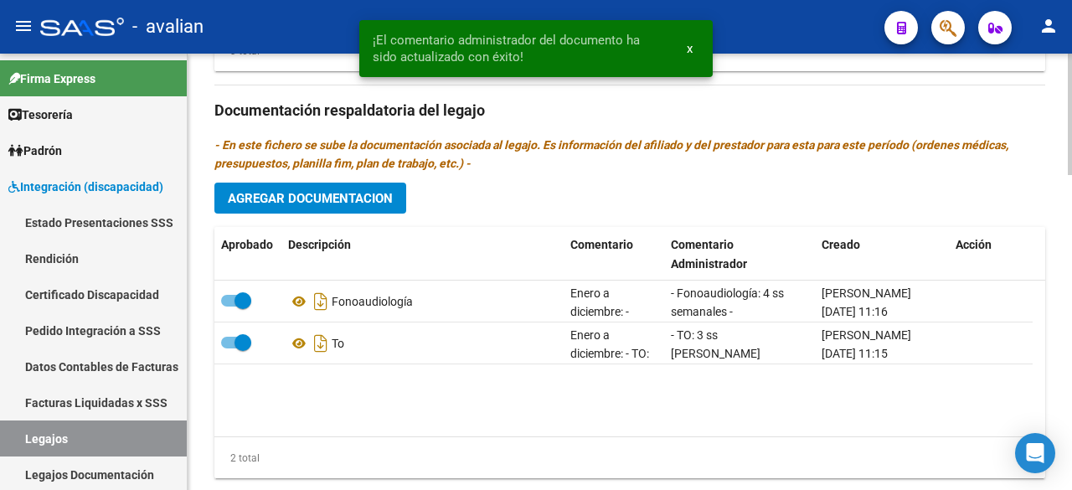
click at [357, 202] on span "Agregar Documentacion" at bounding box center [310, 198] width 165 height 15
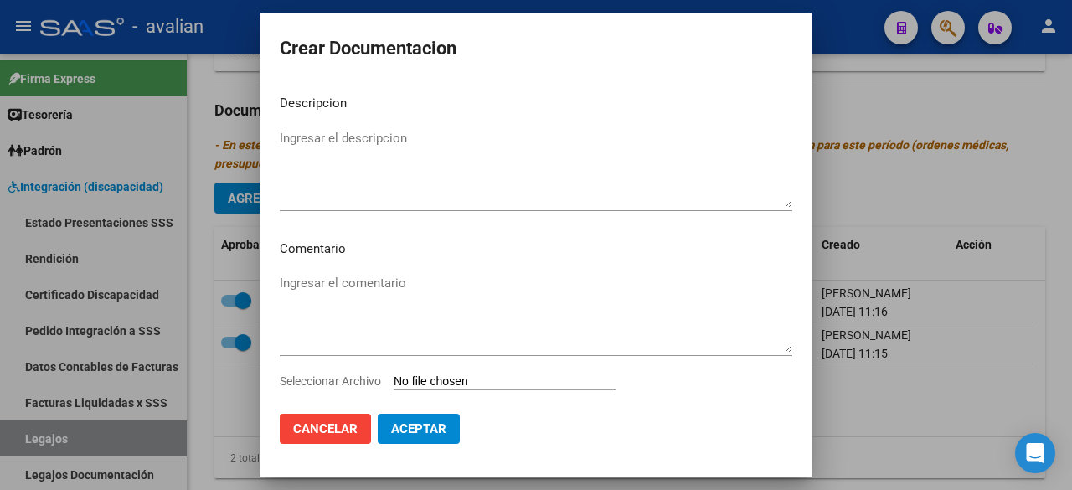
click at [463, 384] on input "Seleccionar Archivo" at bounding box center [505, 382] width 222 height 16
type input "C:\fakepath\SAIE MOEBIUS.pdf"
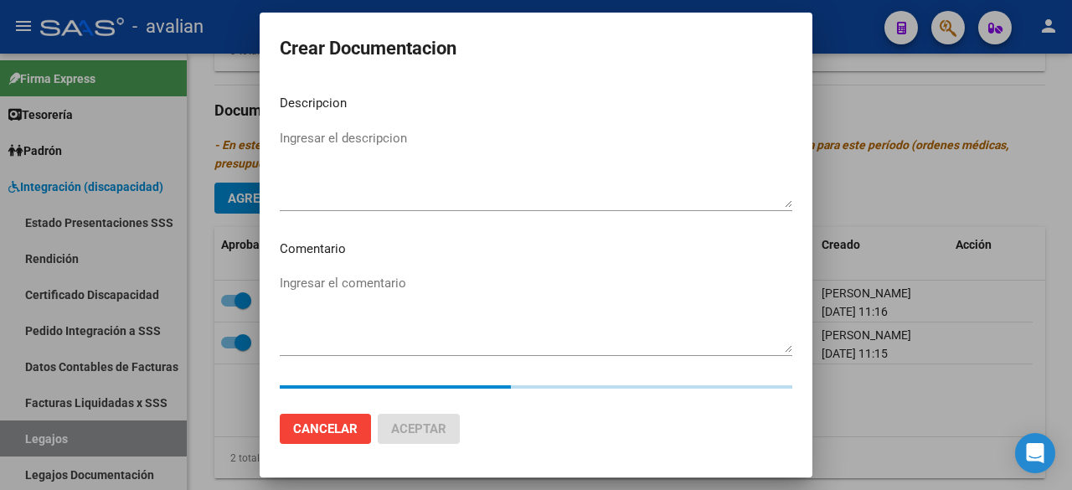
click at [392, 126] on mat-dialog-content "Descripcion Ingresar el descripcion Comentario Ingresar el comentario Seleccion…" at bounding box center [536, 240] width 553 height 318
click at [394, 140] on textarea "Ingresar el descripcion" at bounding box center [536, 168] width 513 height 79
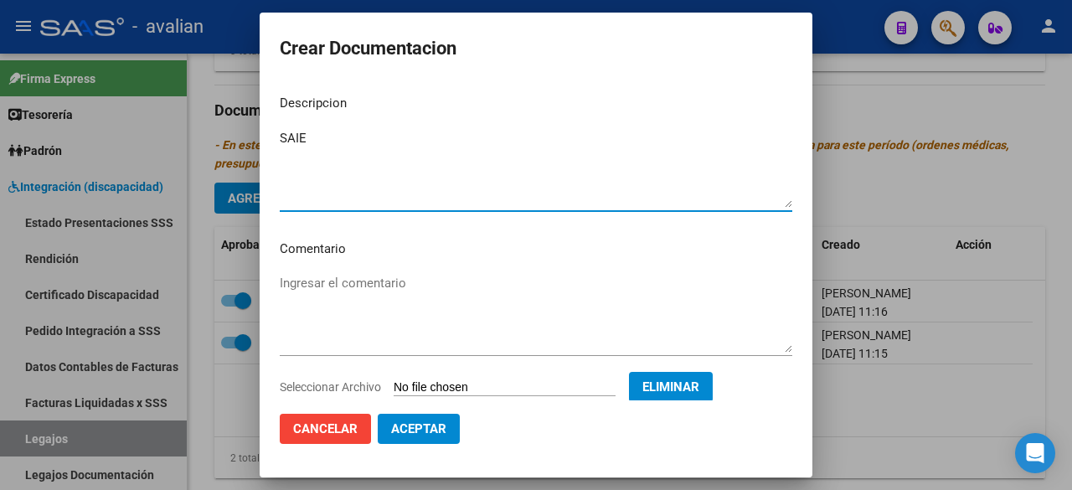
type textarea "SAIE"
click at [372, 294] on textarea "Ingresar el comentario" at bounding box center [536, 313] width 513 height 79
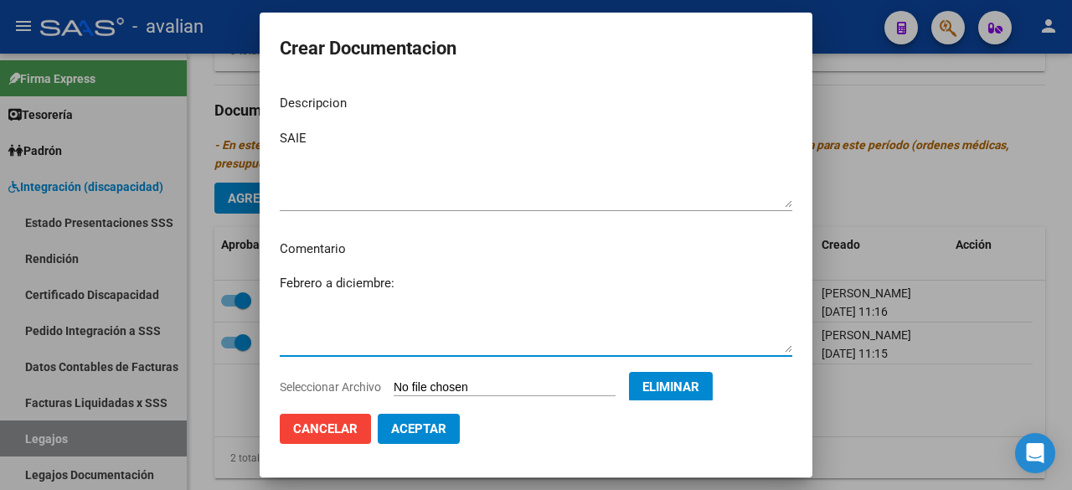
paste textarea "- Módulo de apoyo a la integración escolar - MOEBIUS"
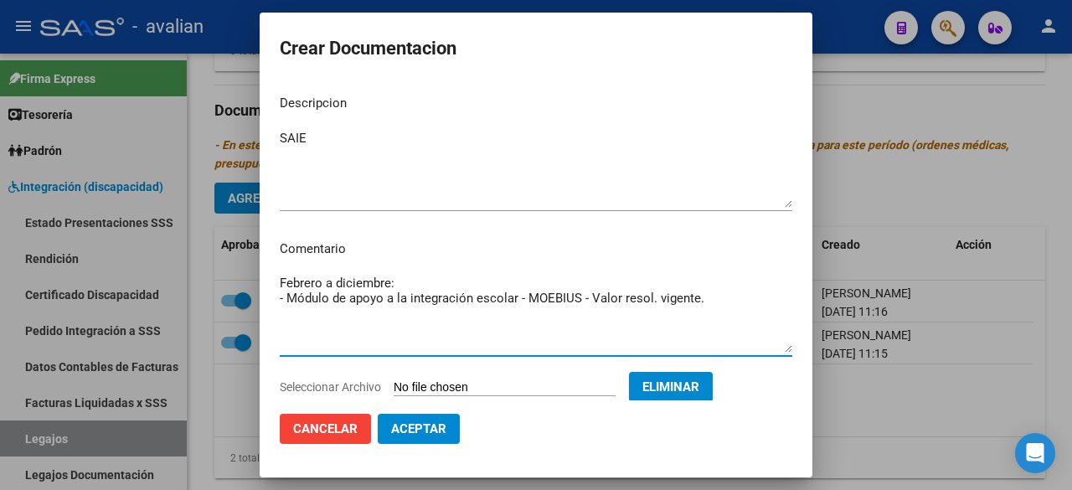
drag, startPoint x: 708, startPoint y: 294, endPoint x: 279, endPoint y: 301, distance: 428.9
click at [279, 301] on mat-dialog-content "Descripcion SAIE Ingresar el descripcion Comentario Febrero a diciembre: - Módu…" at bounding box center [536, 240] width 553 height 318
click at [417, 330] on textarea "Febrero a diciembre: - Módulo de apoyo a la integración escolar - MOEBIUS - Val…" at bounding box center [536, 313] width 513 height 79
type textarea "Febrero a diciembre: - Módulo de apoyo a la integración escolar - MOEBIUS - Val…"
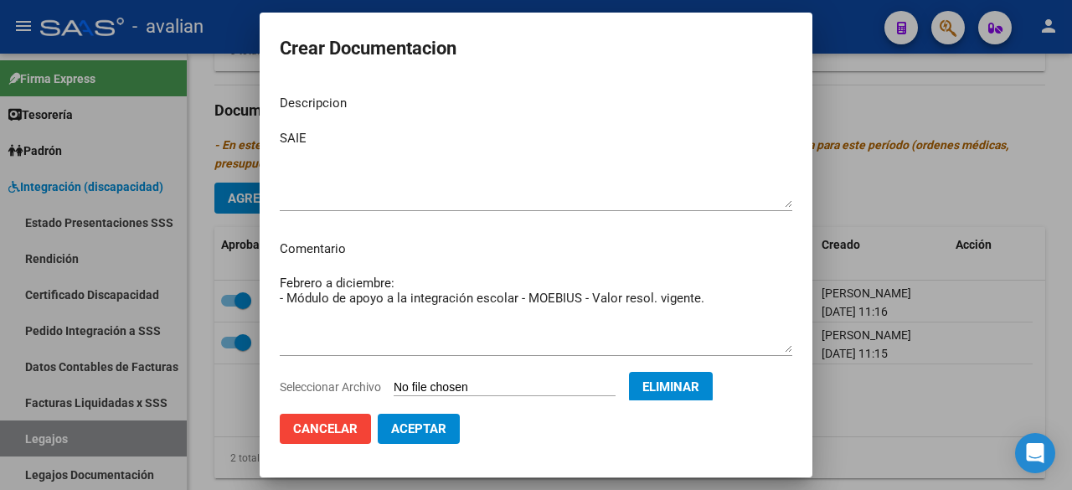
click at [436, 452] on mat-dialog-actions "Cancelar Aceptar" at bounding box center [536, 428] width 513 height 57
click at [439, 422] on span "Aceptar" at bounding box center [418, 428] width 55 height 15
checkbox input "false"
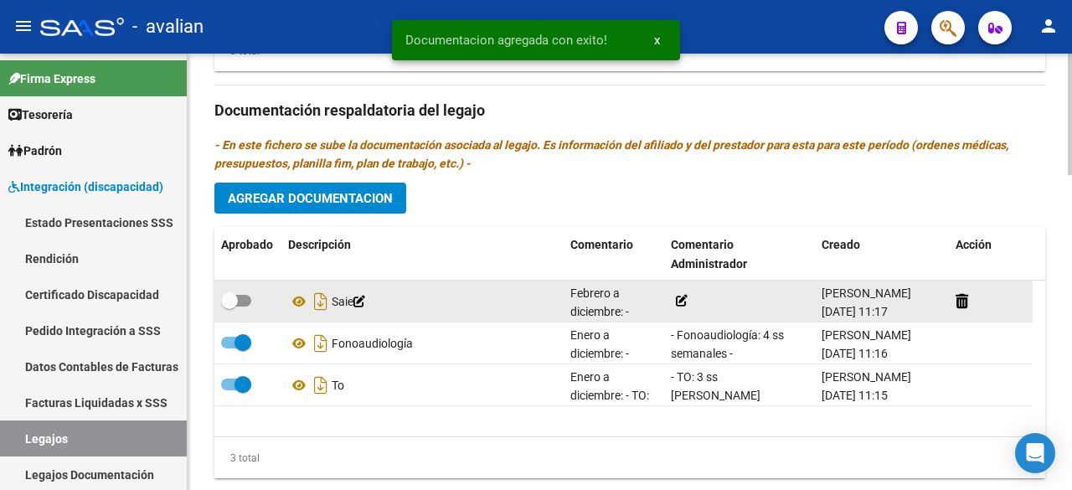
click at [681, 295] on icon at bounding box center [682, 301] width 12 height 12
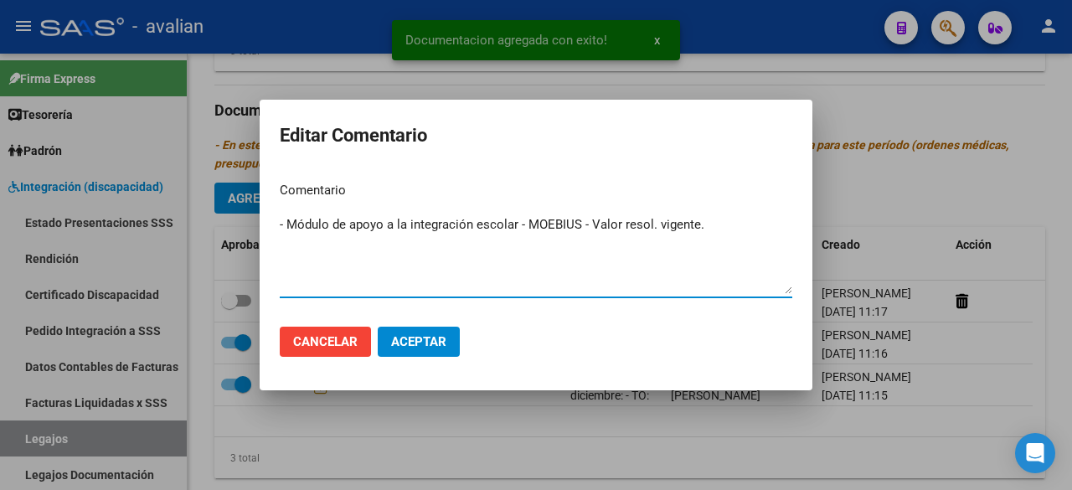
type textarea "- Módulo de apoyo a la integración escolar - MOEBIUS - Valor resol. vigente."
click at [437, 339] on span "Aceptar" at bounding box center [418, 341] width 55 height 15
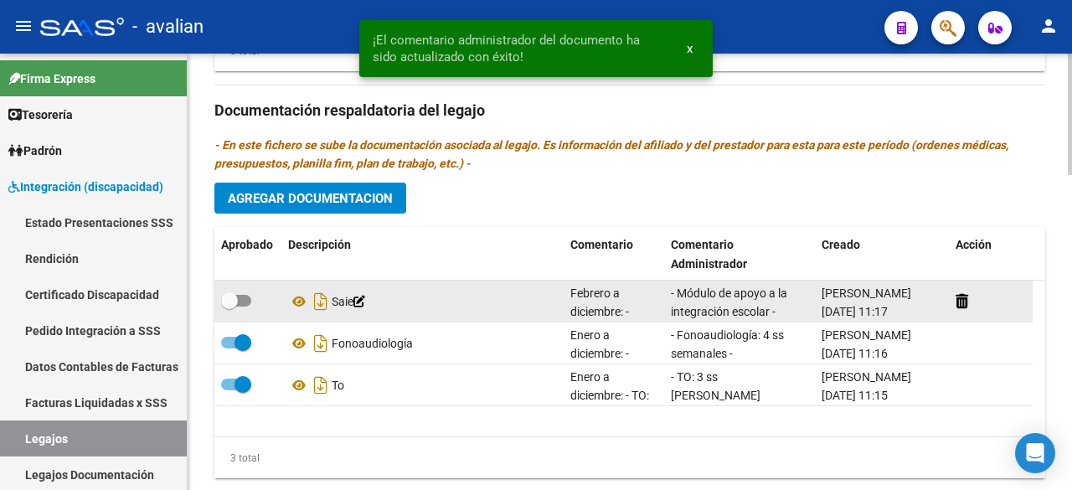
click at [248, 296] on span at bounding box center [236, 301] width 30 height 12
click at [229, 307] on input "checkbox" at bounding box center [229, 307] width 1 height 1
checkbox input "true"
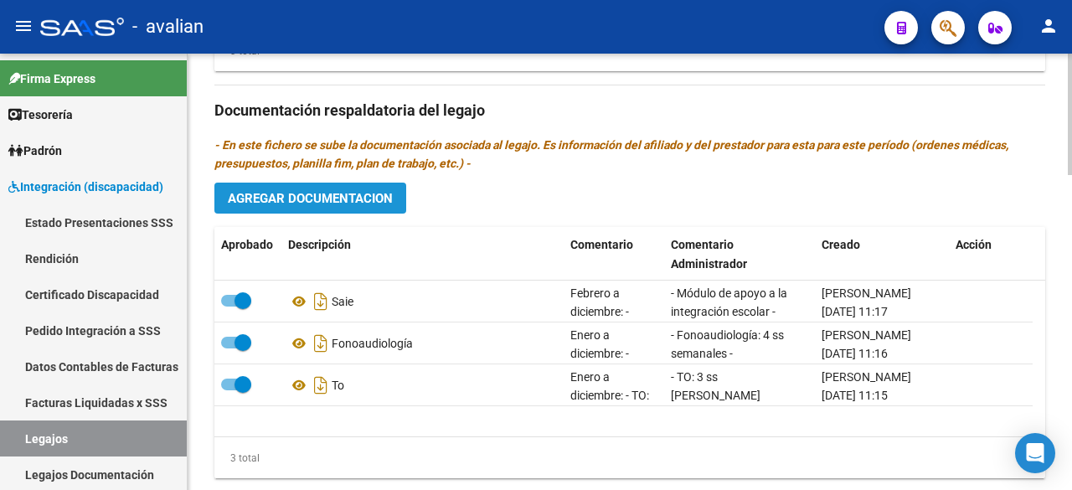
click at [338, 198] on span "Agregar Documentacion" at bounding box center [310, 198] width 165 height 15
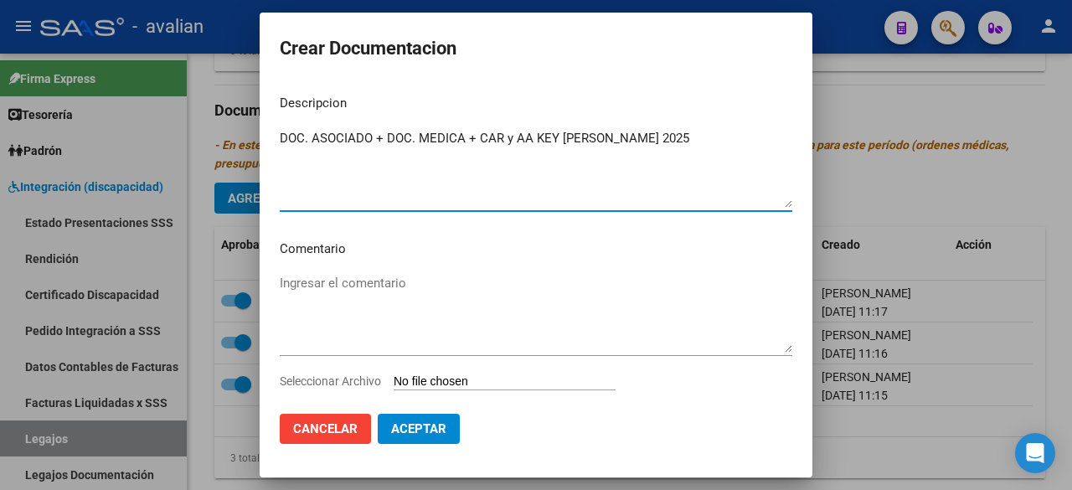
type textarea "DOC. ASOCIADO + DOC. MEDICA + CAR y AA KEY [PERSON_NAME] 2025"
click at [503, 383] on input "Seleccionar Archivo" at bounding box center [505, 382] width 222 height 16
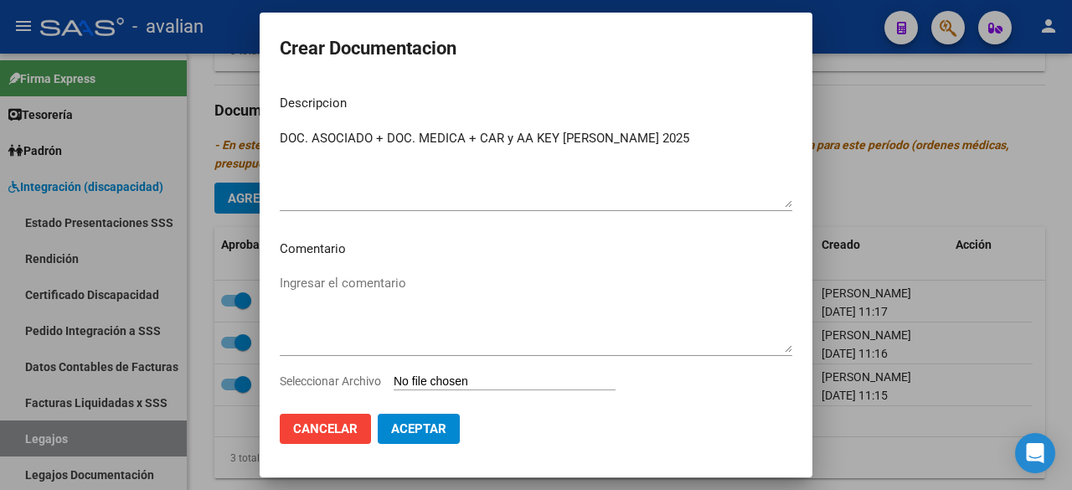
type input "C:\fakepath\DOC. ASOCIADO + DOC. MEDICA + CAR y AA KEY [PERSON_NAME] 2025.pdf"
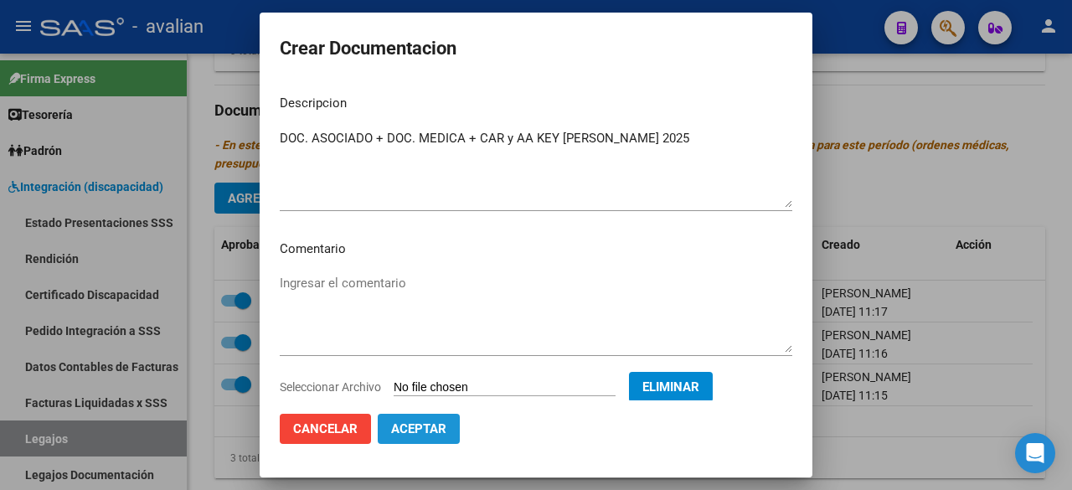
click at [424, 432] on span "Aceptar" at bounding box center [418, 428] width 55 height 15
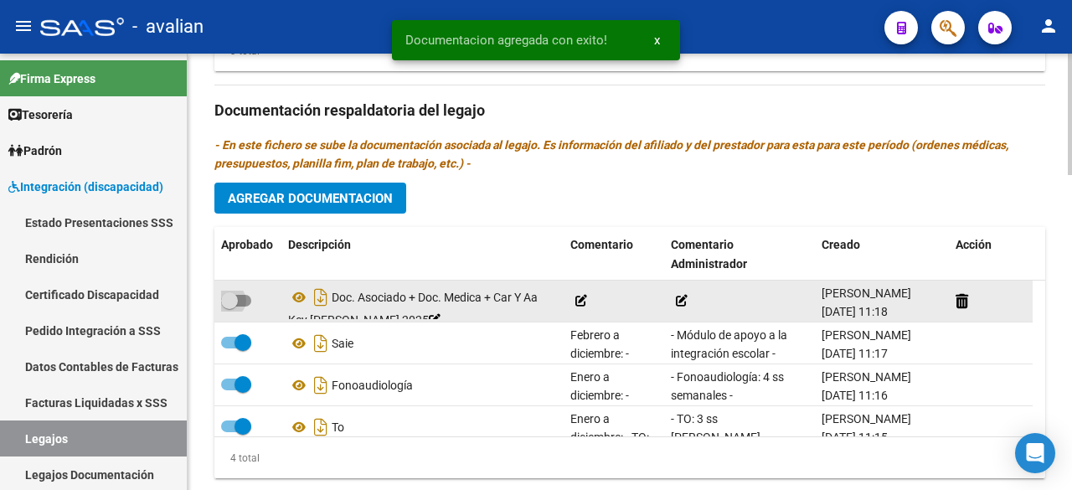
click at [249, 302] on span at bounding box center [236, 301] width 30 height 12
click at [229, 307] on input "checkbox" at bounding box center [229, 307] width 1 height 1
checkbox input "true"
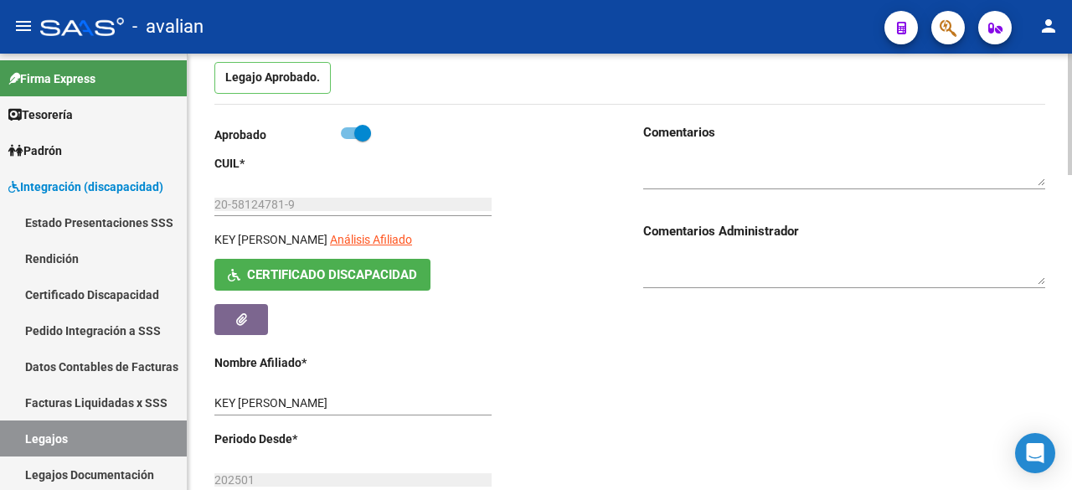
scroll to position [0, 0]
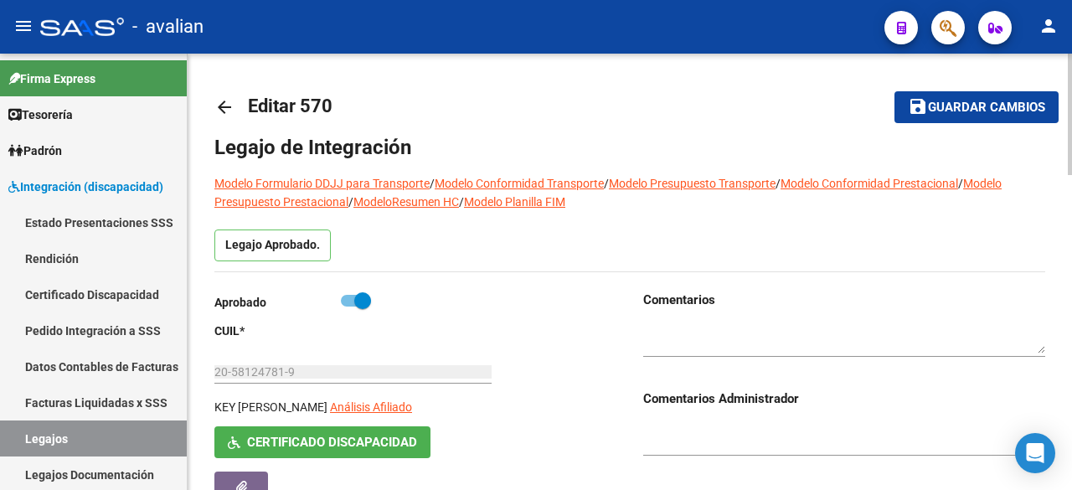
click at [990, 108] on span "Guardar cambios" at bounding box center [986, 108] width 117 height 15
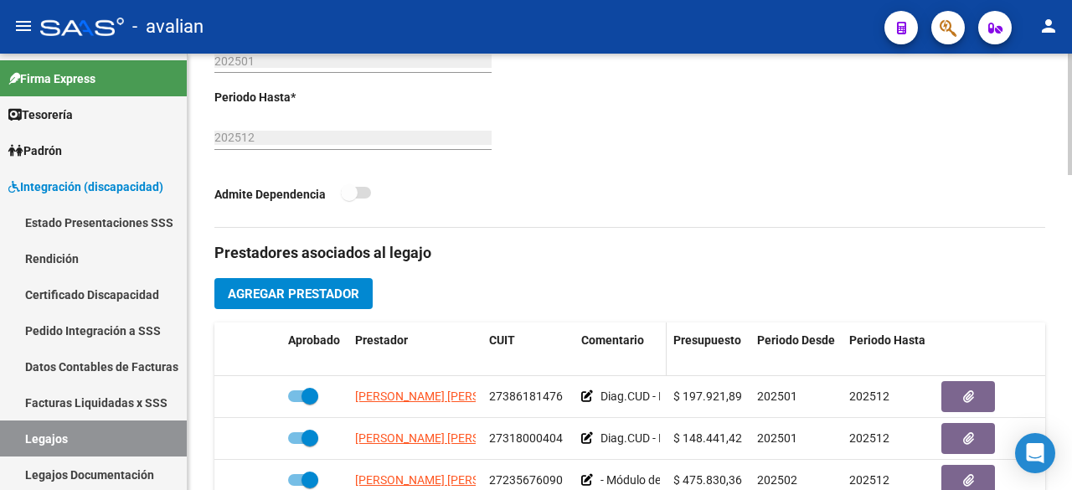
scroll to position [754, 0]
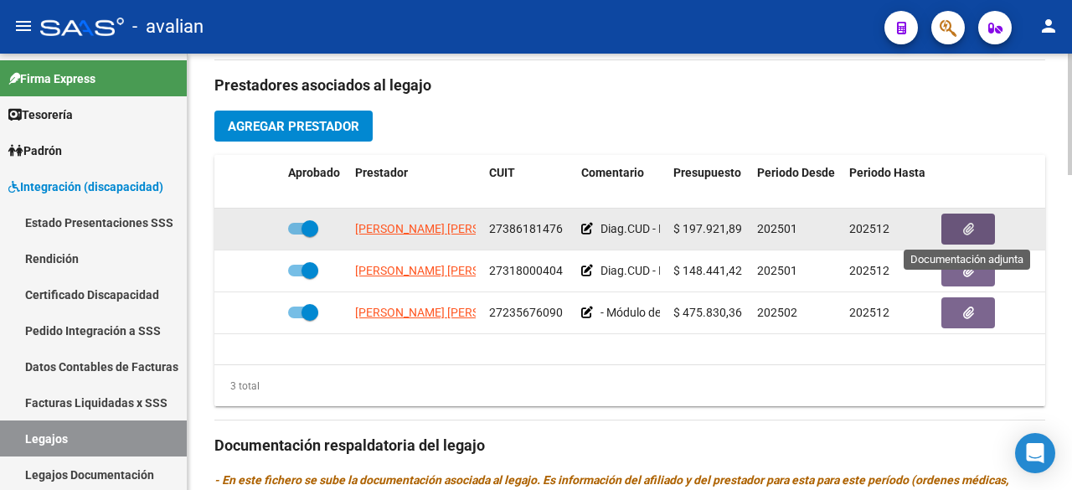
click at [980, 221] on button "button" at bounding box center [968, 229] width 54 height 31
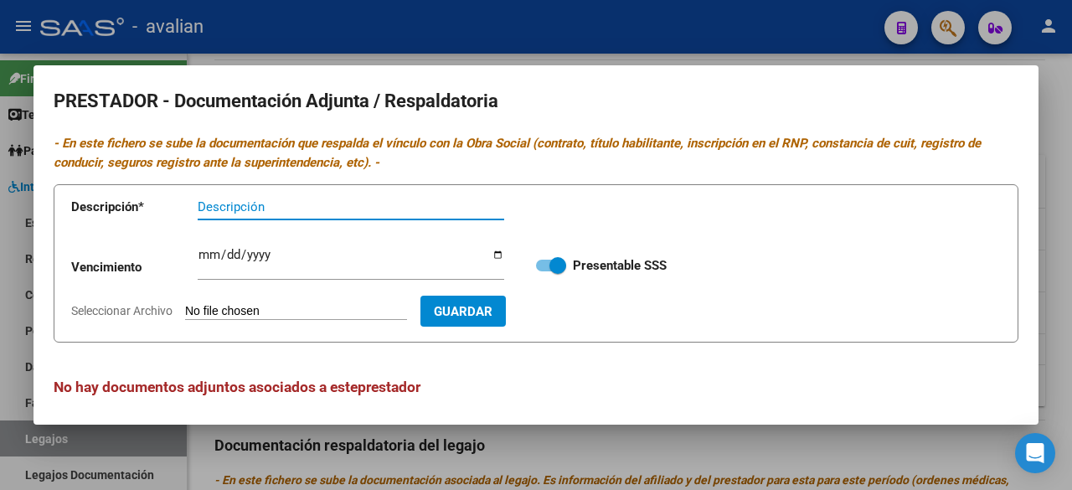
click at [767, 41] on div at bounding box center [536, 245] width 1072 height 490
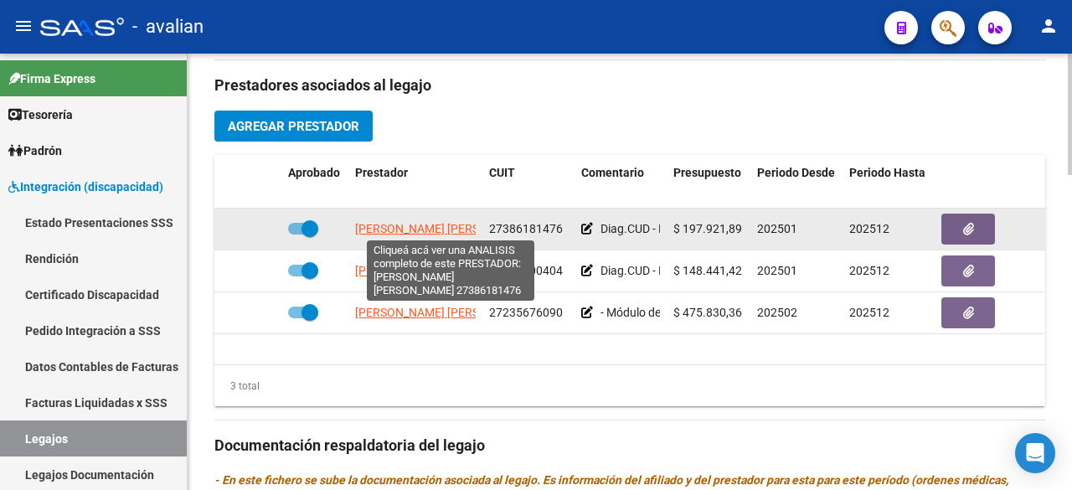
scroll to position [0, 70]
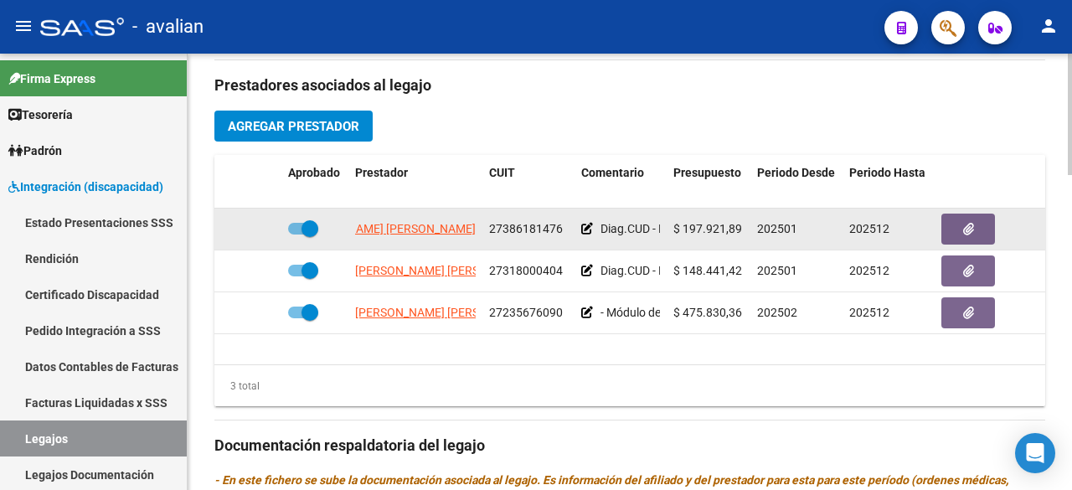
drag, startPoint x: 352, startPoint y: 224, endPoint x: 482, endPoint y: 227, distance: 130.7
click at [482, 227] on div "[PERSON_NAME] [PERSON_NAME] 27386181476 Diag.CUD - Prestación autorizada: 60006…" at bounding box center [729, 230] width 1030 height 42
copy span "[PERSON_NAME] [PERSON_NAME]"
click at [967, 227] on icon "button" at bounding box center [968, 229] width 11 height 13
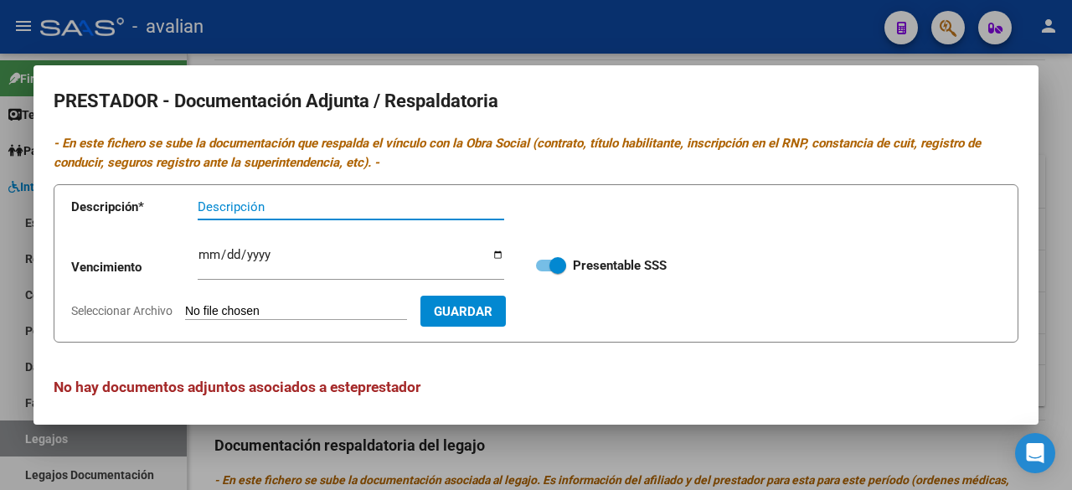
click at [308, 311] on input "Seleccionar Archivo" at bounding box center [296, 312] width 222 height 16
type input "C:\fakepath\FONO PARTE 2.pdf"
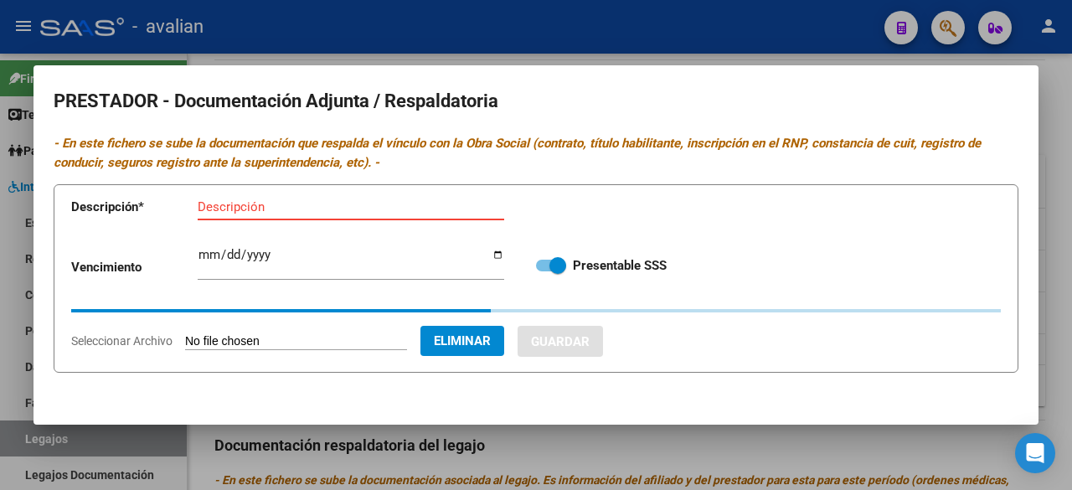
click at [311, 204] on input "Descripción" at bounding box center [351, 206] width 307 height 15
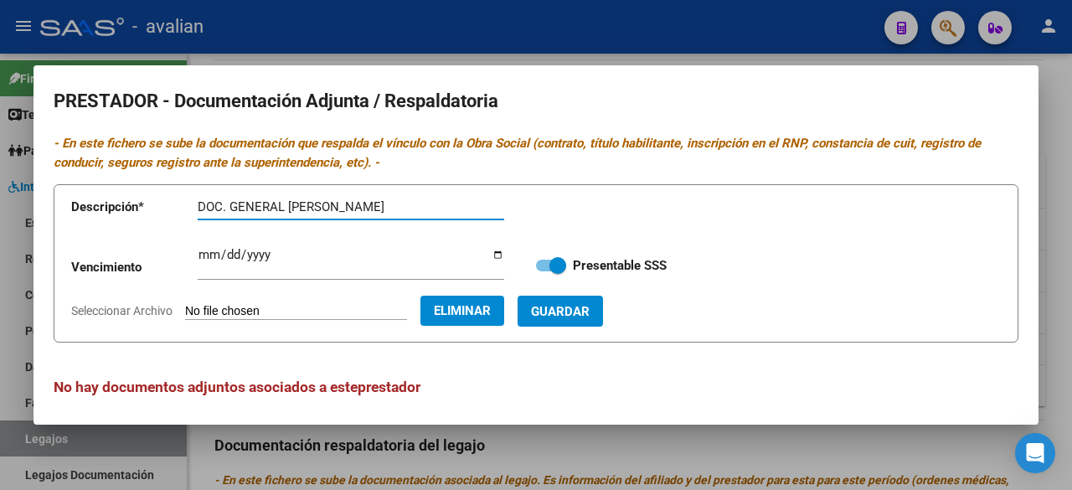
type input "DOC. GENERAL [PERSON_NAME]"
click at [590, 312] on span "Guardar" at bounding box center [560, 311] width 59 height 15
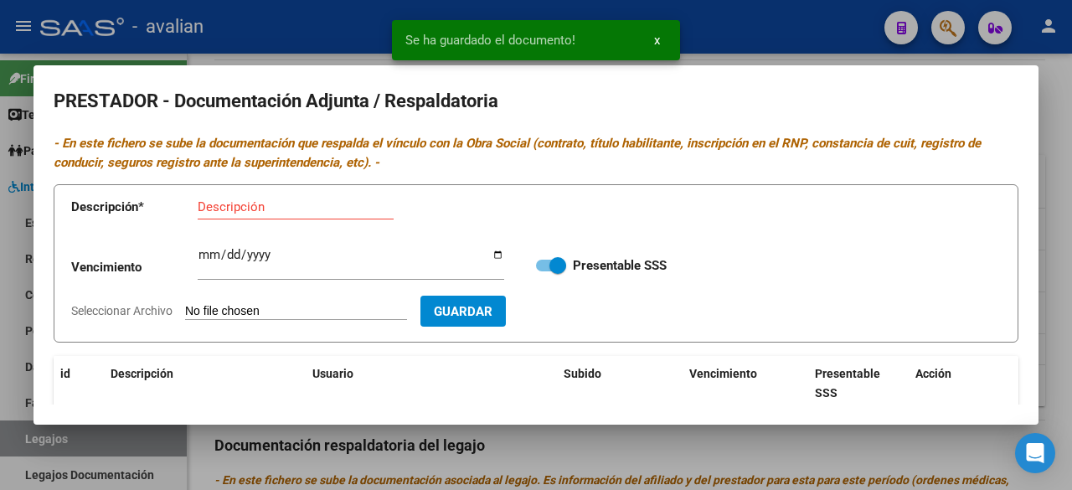
click at [306, 309] on input "Seleccionar Archivo" at bounding box center [296, 312] width 222 height 16
type input "C:\fakepath\CBU [PERSON_NAME].jpg"
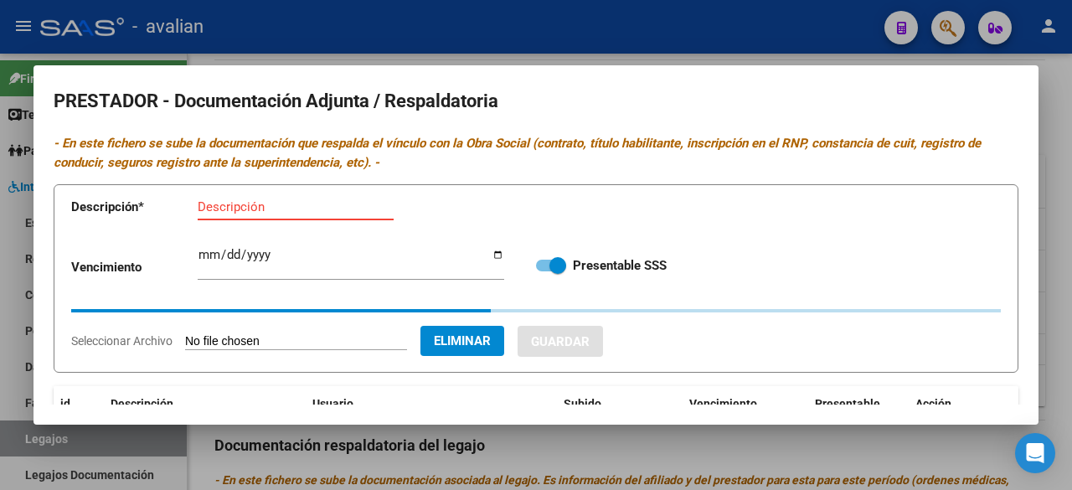
click at [350, 205] on input "Descripción" at bounding box center [296, 206] width 196 height 15
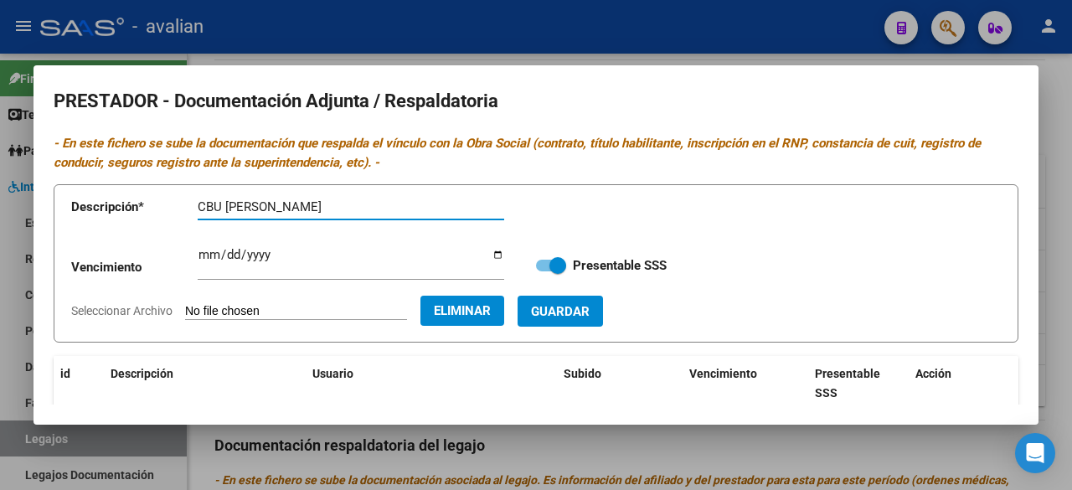
type input "CBU [PERSON_NAME]"
click at [583, 318] on button "Guardar" at bounding box center [560, 311] width 85 height 31
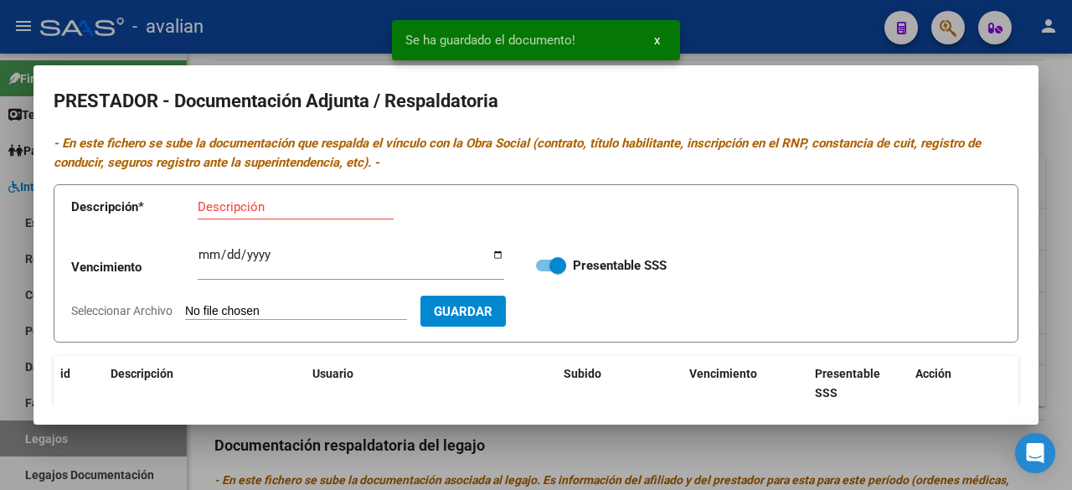
click at [276, 312] on input "Seleccionar Archivo" at bounding box center [296, 312] width 222 height 16
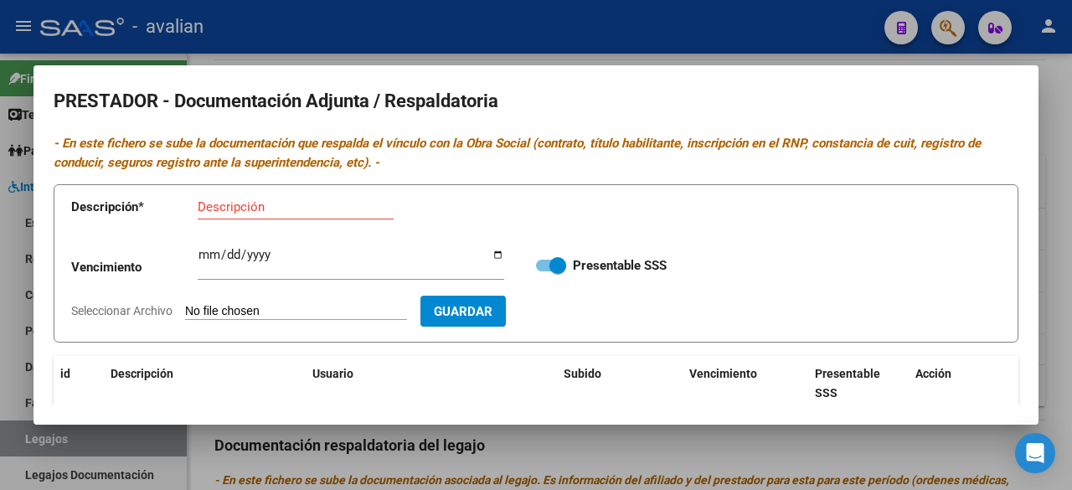
type input "C:\fakepath\RNP [PERSON_NAME] [DATE].jpg"
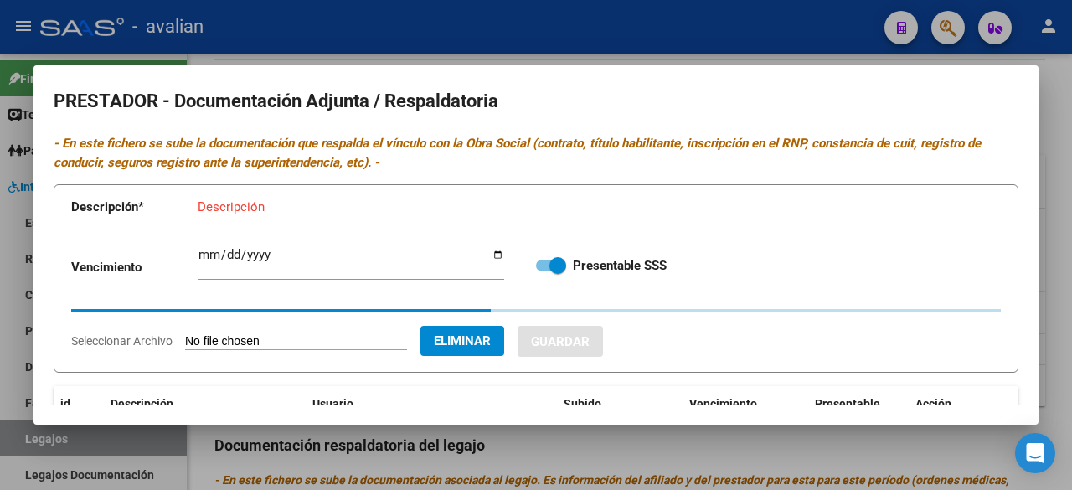
click at [318, 212] on input "Descripción" at bounding box center [296, 206] width 196 height 15
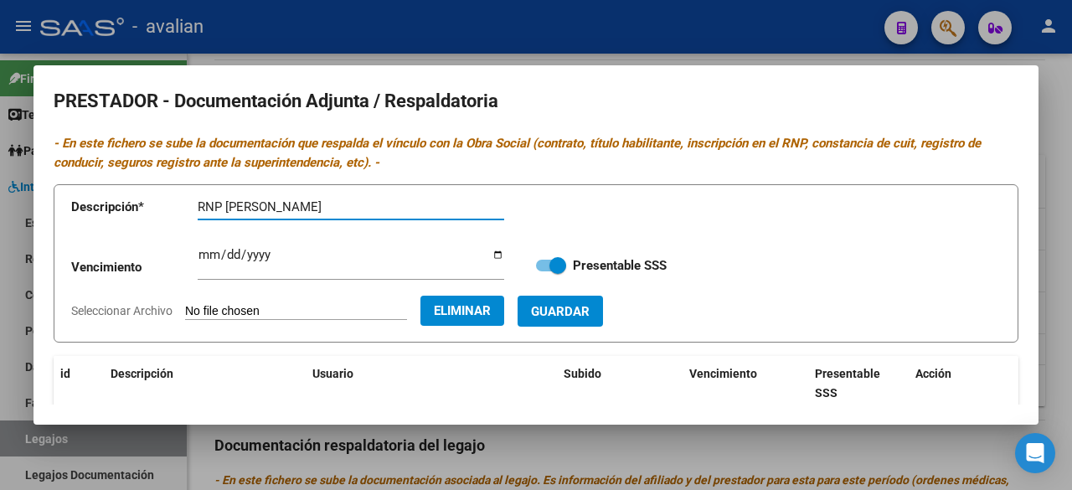
type input "RNP [PERSON_NAME]"
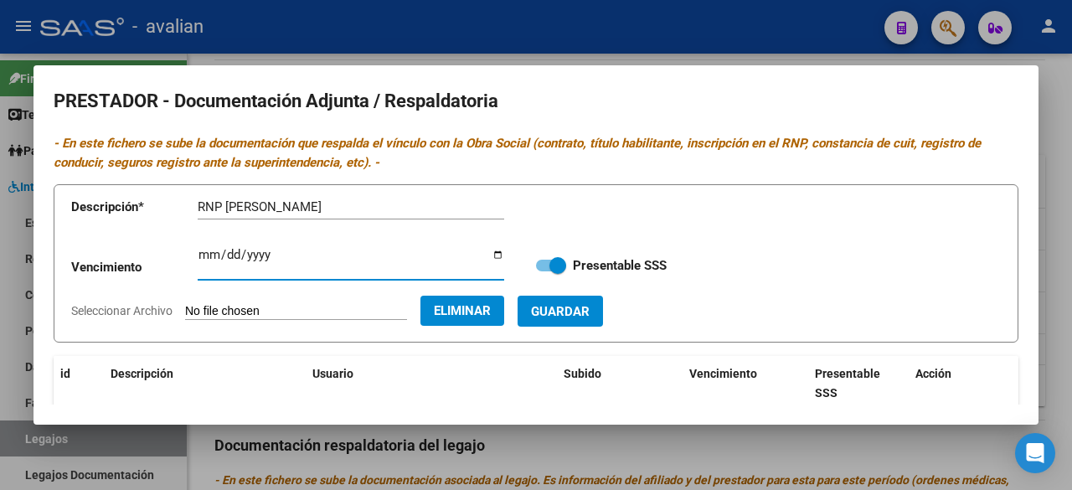
click at [203, 255] on input "Ingresar vencimiento" at bounding box center [351, 261] width 307 height 27
type input "[DATE]"
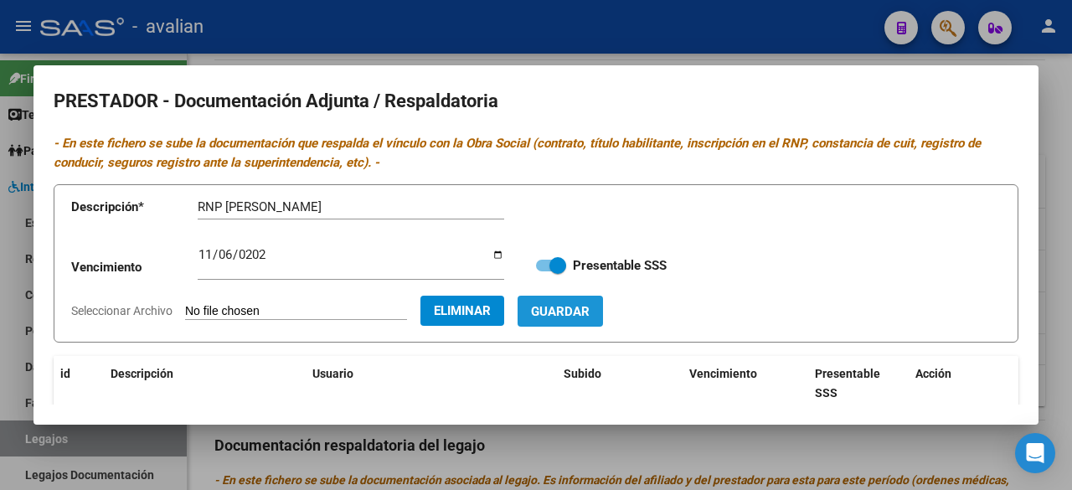
click at [590, 313] on span "Guardar" at bounding box center [560, 311] width 59 height 15
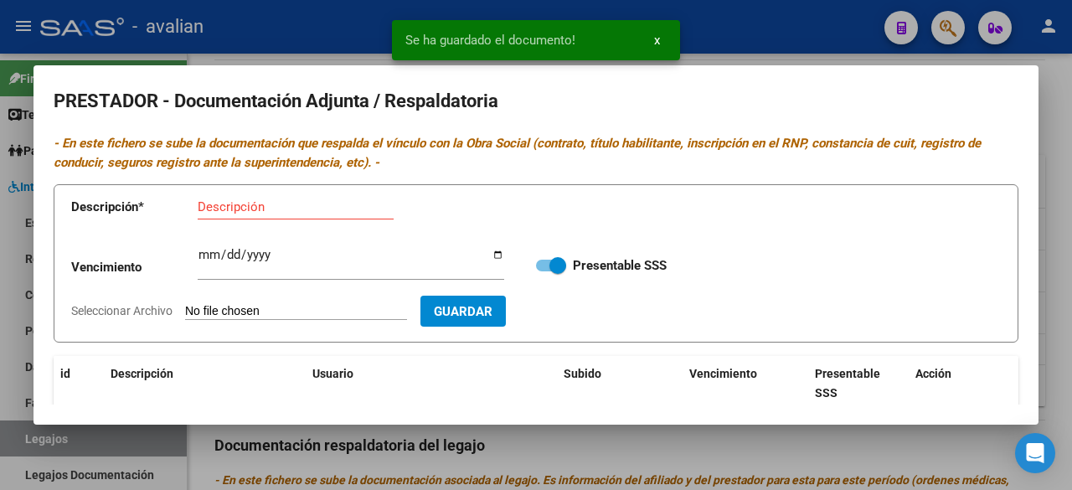
scroll to position [168, 0]
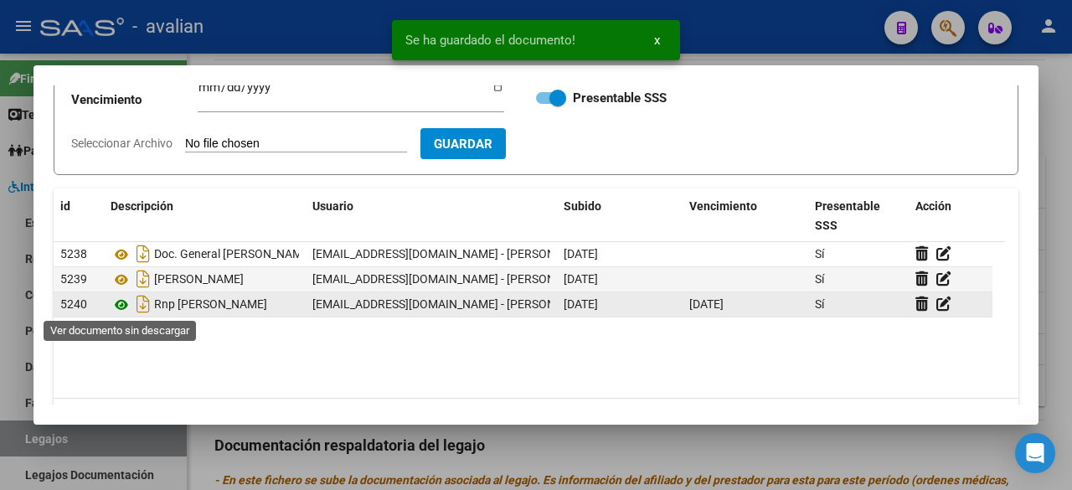
click at [121, 302] on icon at bounding box center [122, 305] width 22 height 20
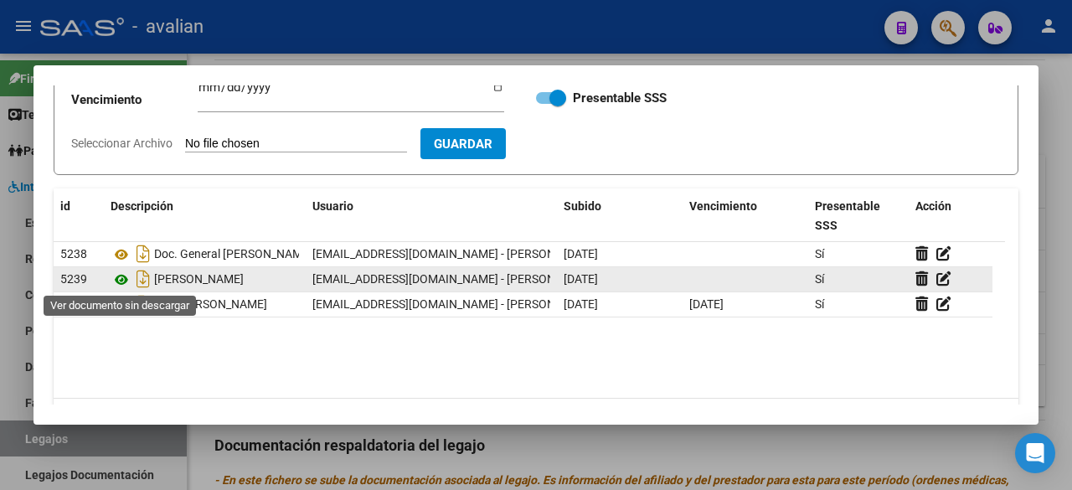
click at [119, 278] on icon at bounding box center [122, 280] width 22 height 20
click at [123, 276] on icon at bounding box center [122, 280] width 22 height 20
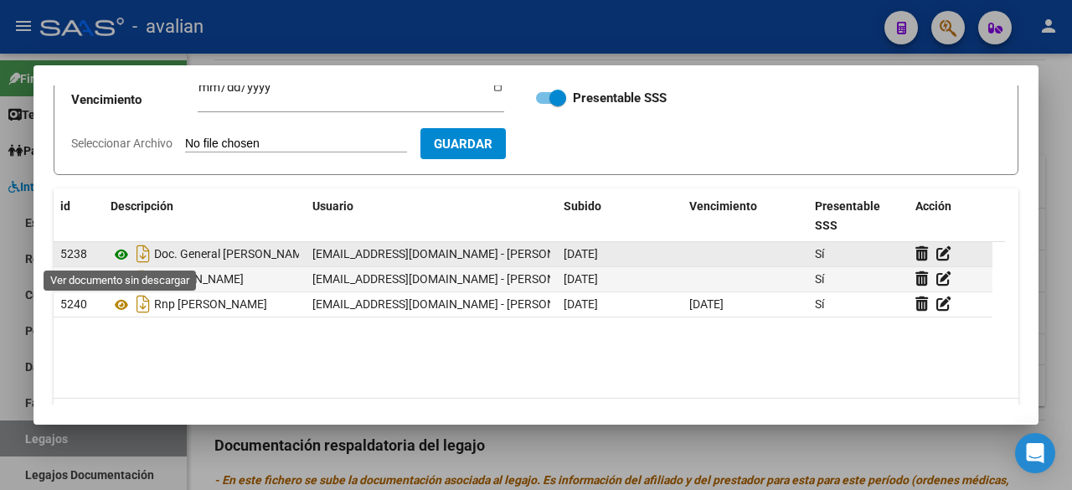
click at [126, 249] on icon at bounding box center [122, 255] width 22 height 20
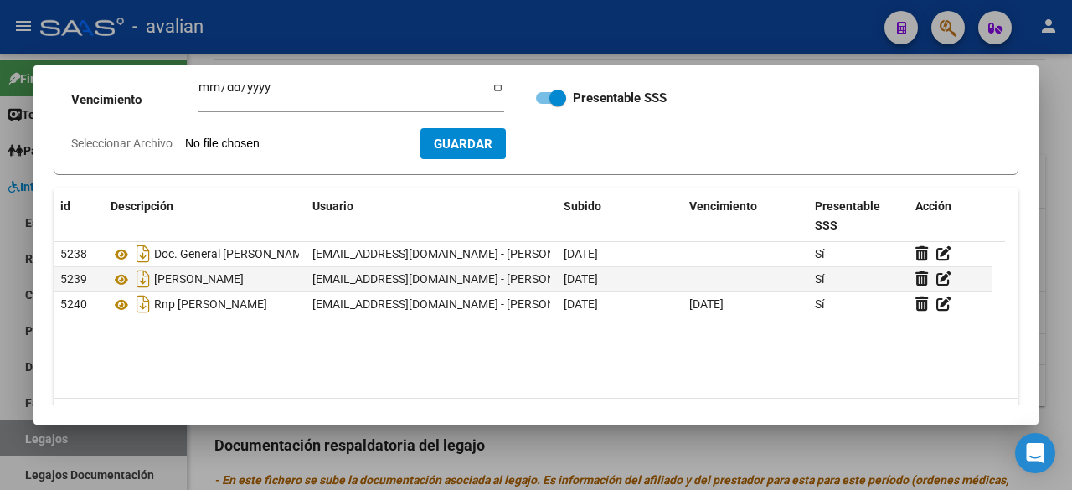
click at [663, 13] on div at bounding box center [536, 245] width 1072 height 490
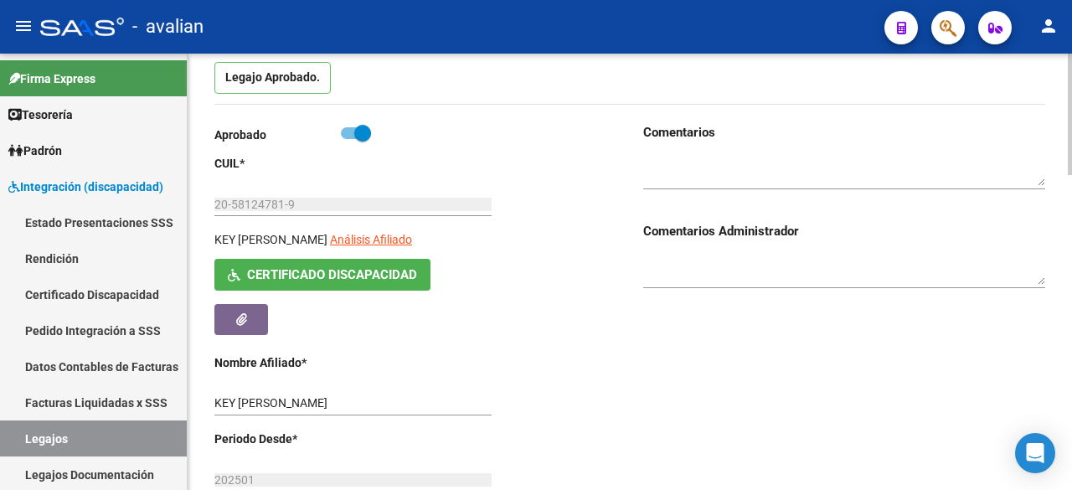
scroll to position [0, 0]
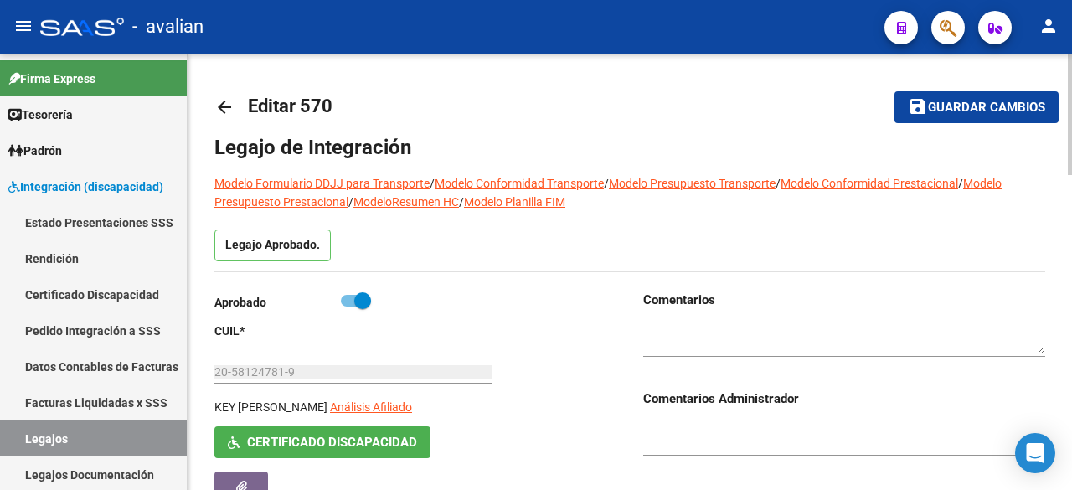
click at [973, 108] on span "Guardar cambios" at bounding box center [986, 108] width 117 height 15
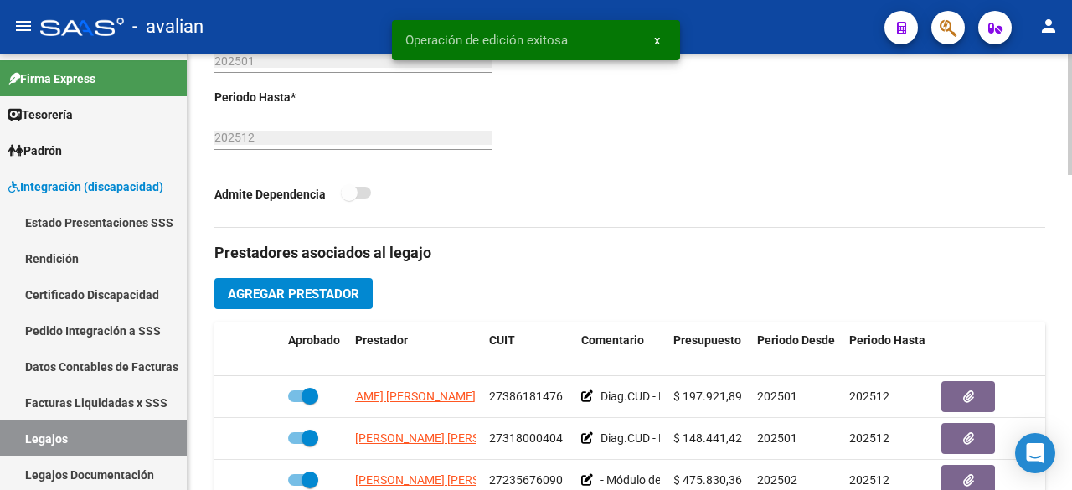
scroll to position [670, 0]
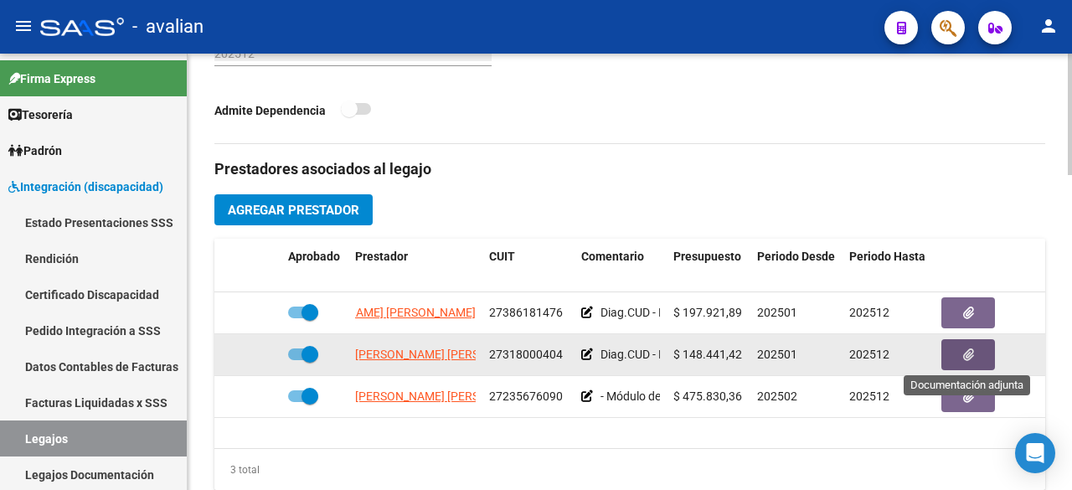
click at [977, 348] on button "button" at bounding box center [968, 354] width 54 height 31
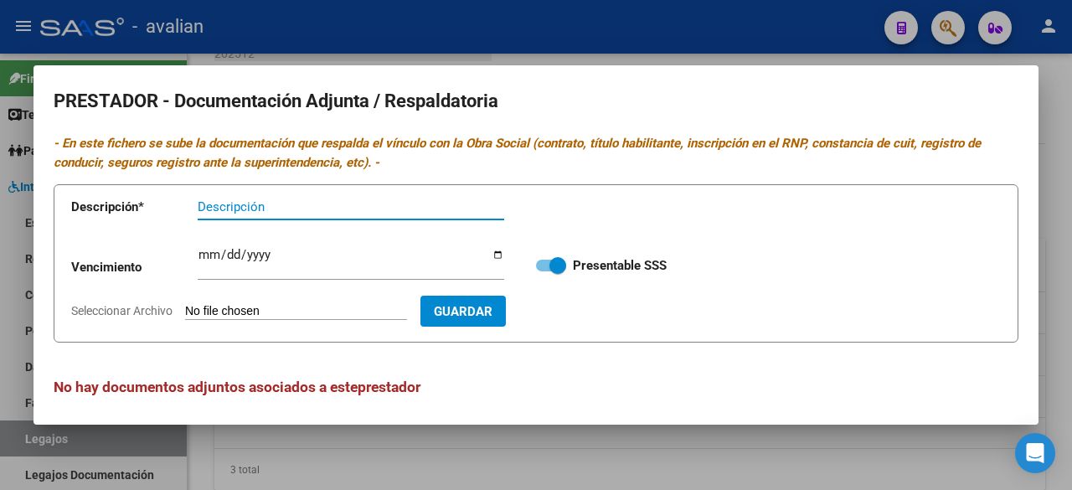
click at [314, 309] on input "Seleccionar Archivo" at bounding box center [296, 312] width 222 height 16
type input "C:\fakepath\DOC. GENERAL [PERSON_NAME].pdf"
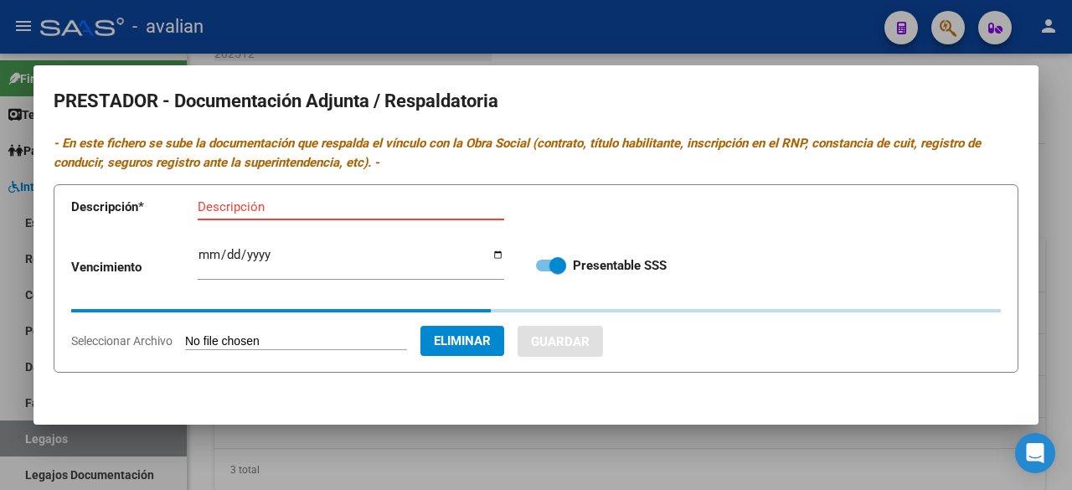
click at [315, 204] on input "Descripción" at bounding box center [351, 206] width 307 height 15
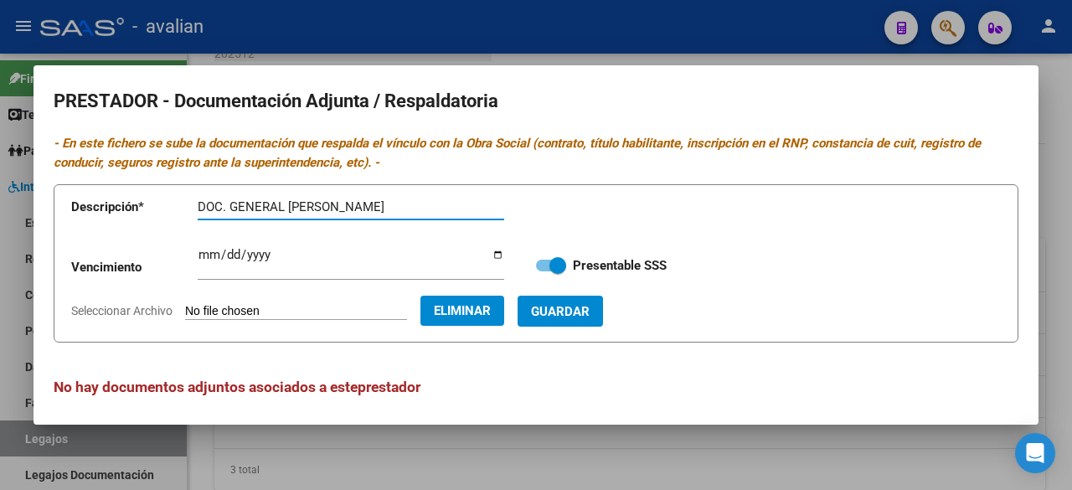
type input "DOC. GENERAL [PERSON_NAME]"
click at [590, 304] on span "Guardar" at bounding box center [560, 311] width 59 height 15
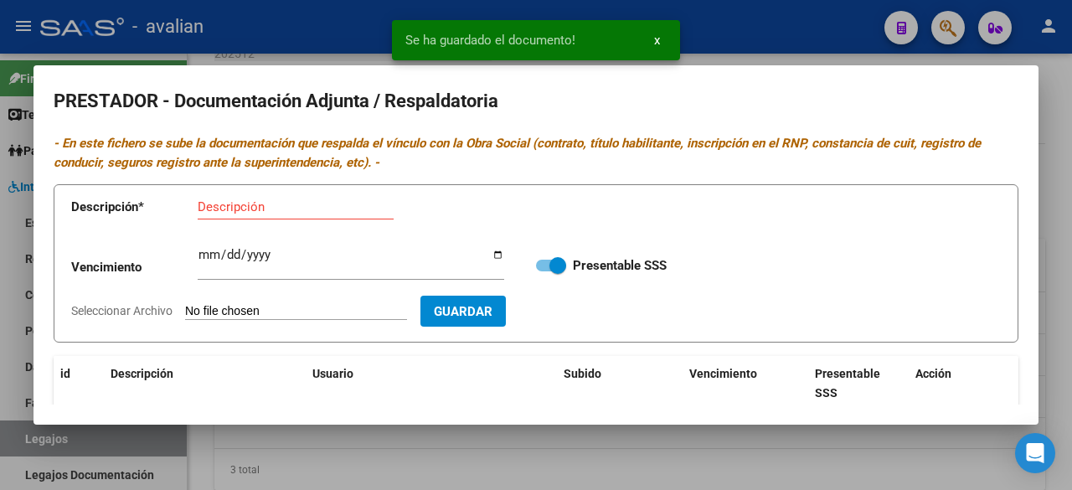
click at [310, 314] on input "Seleccionar Archivo" at bounding box center [296, 312] width 222 height 16
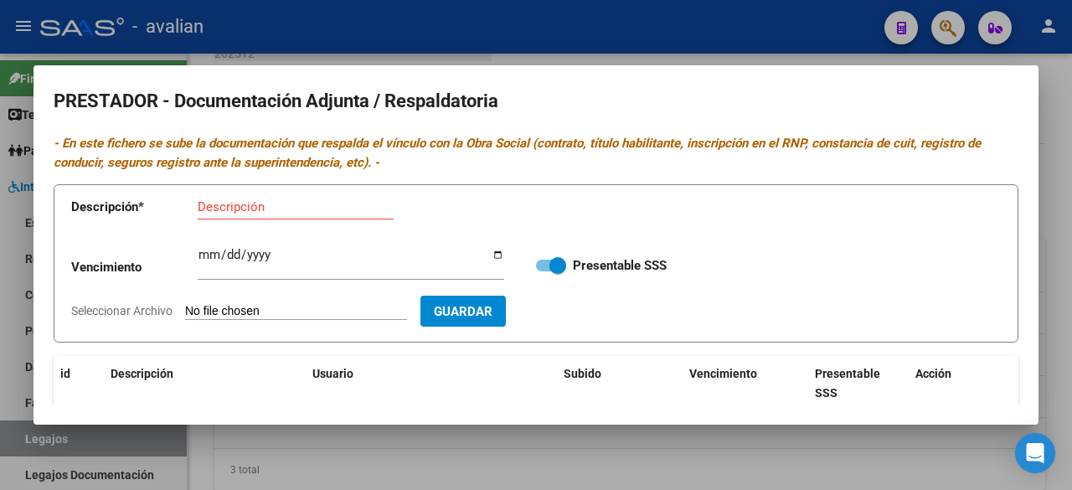
type input "C:\fakepath\CBU [PERSON_NAME].jpg"
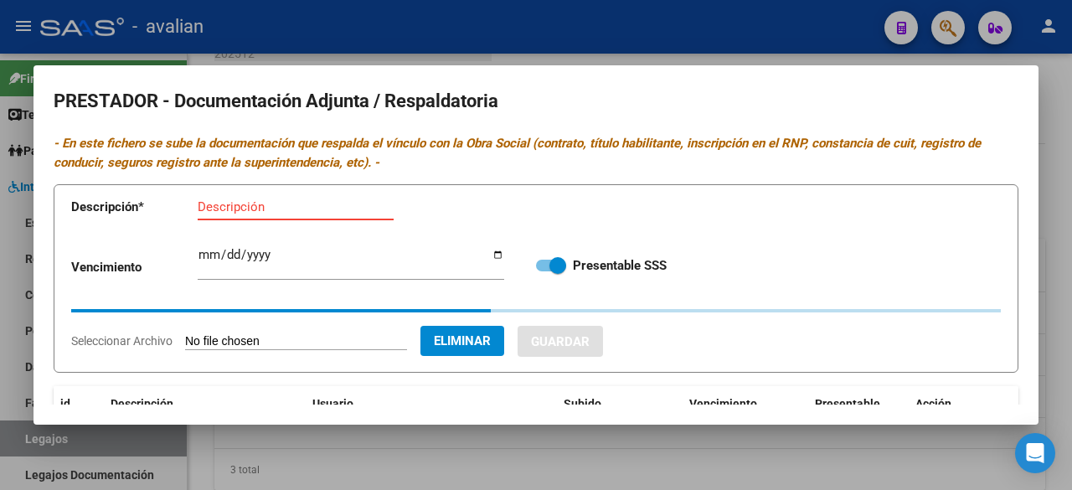
click at [291, 204] on input "Descripción" at bounding box center [296, 206] width 196 height 15
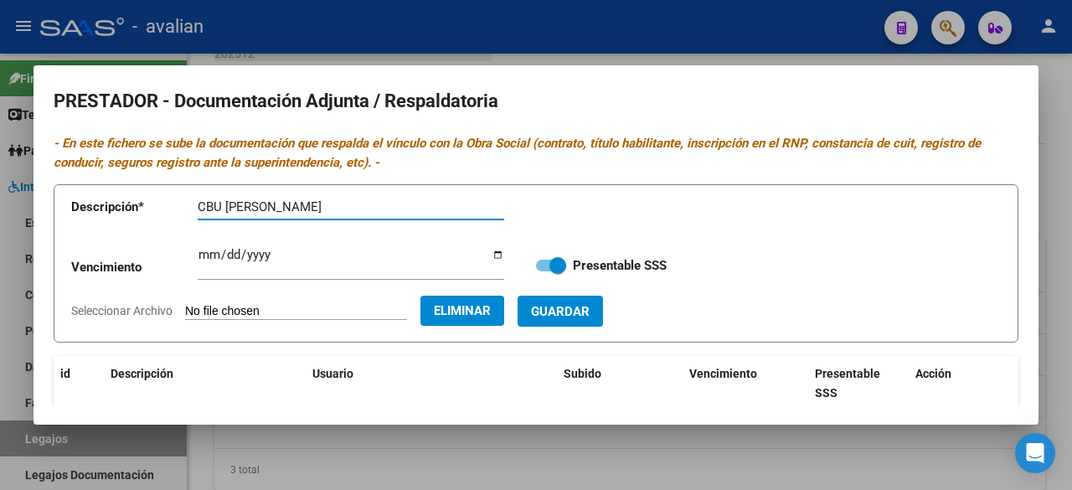
type input "CBU [PERSON_NAME]"
click at [568, 304] on span "Guardar" at bounding box center [560, 311] width 59 height 15
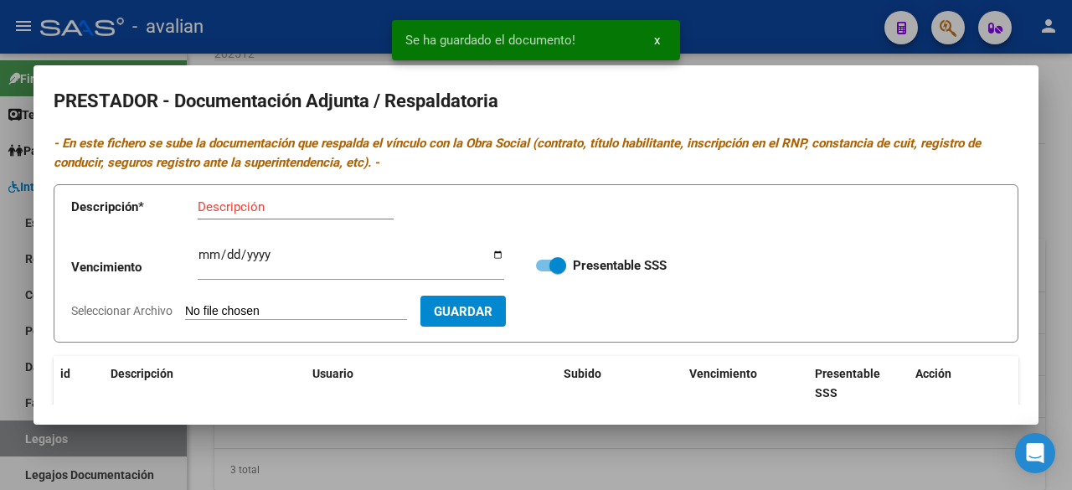
click at [300, 308] on input "Seleccionar Archivo" at bounding box center [296, 312] width 222 height 16
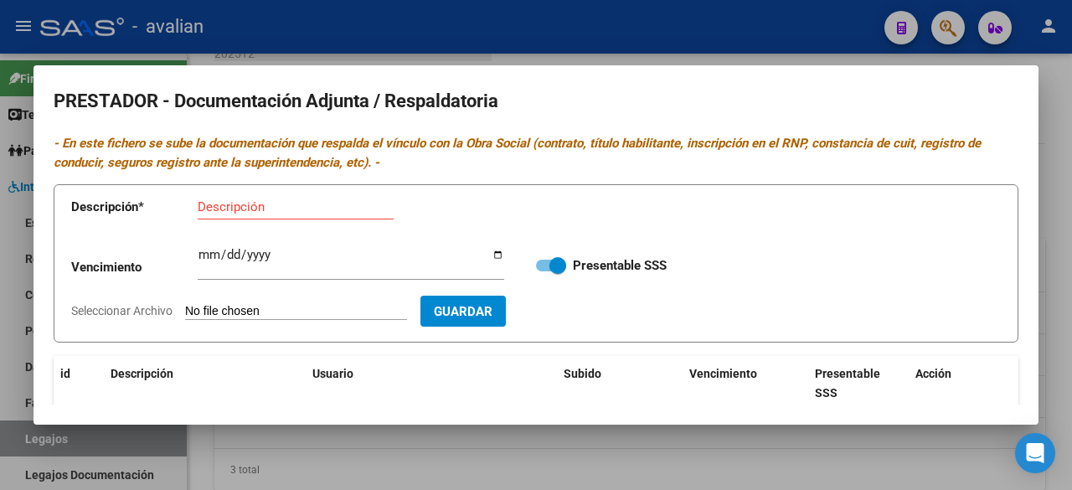
type input "C:\fakepath\RNP [PERSON_NAME] [DATE].jpg"
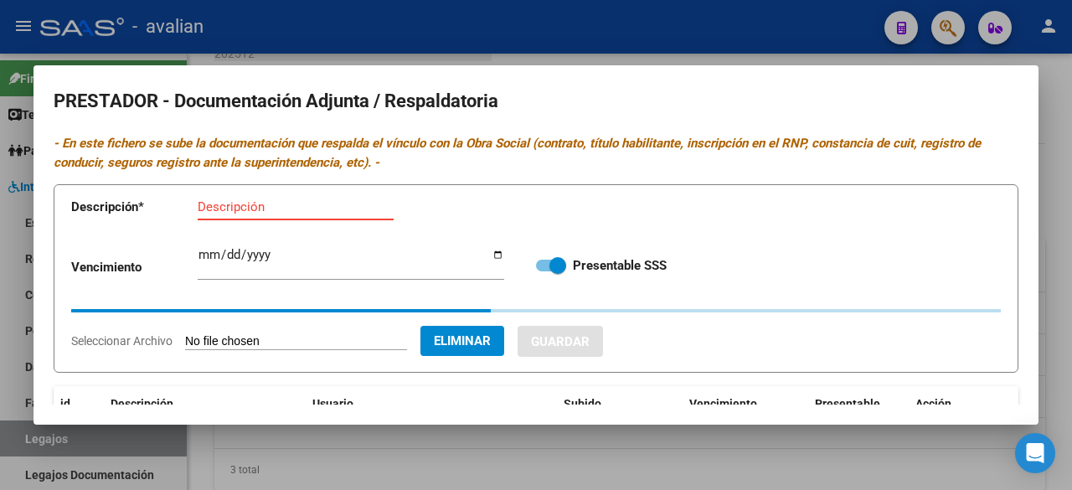
click at [317, 209] on input "Descripción" at bounding box center [296, 206] width 196 height 15
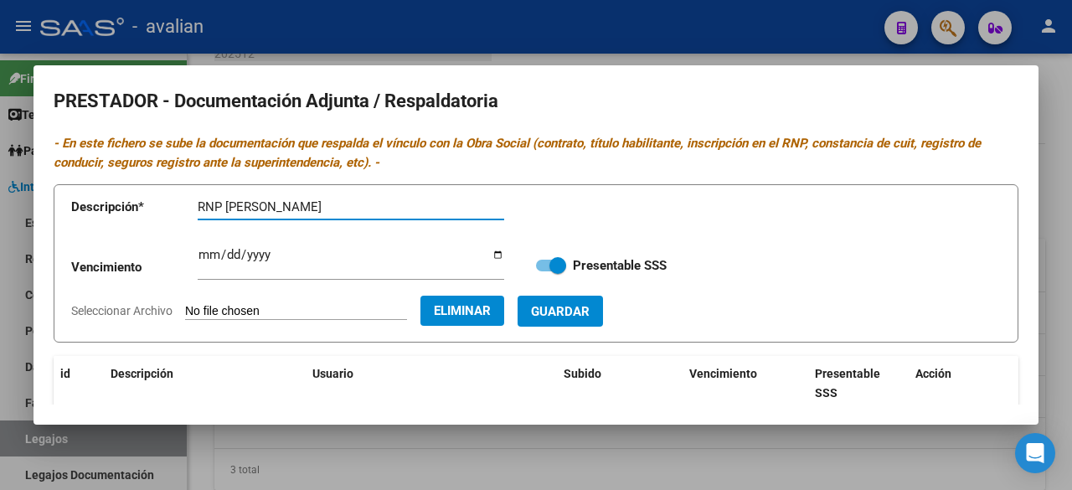
type input "RNP [PERSON_NAME]"
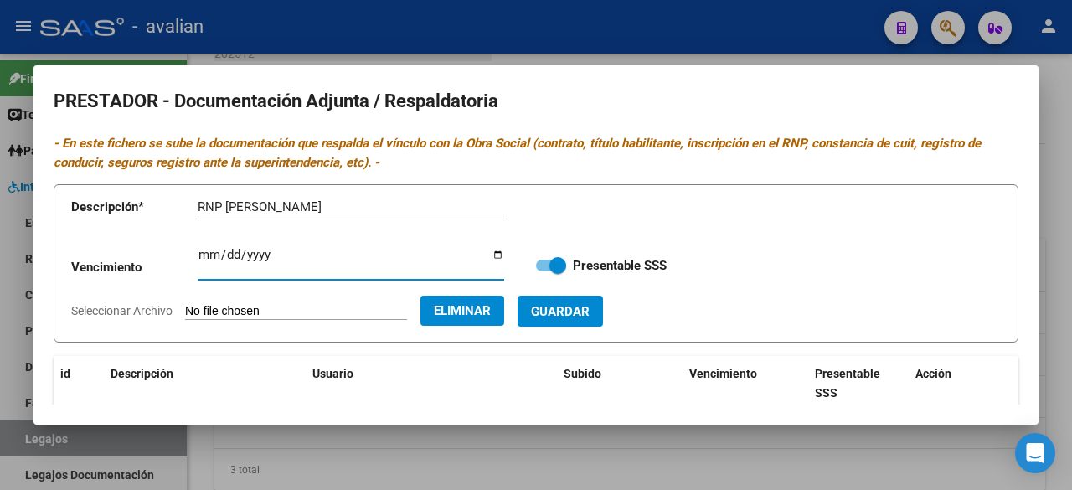
click at [206, 254] on input "Ingresar vencimiento" at bounding box center [351, 261] width 307 height 27
type input "[DATE]"
click at [590, 317] on span "Guardar" at bounding box center [560, 311] width 59 height 15
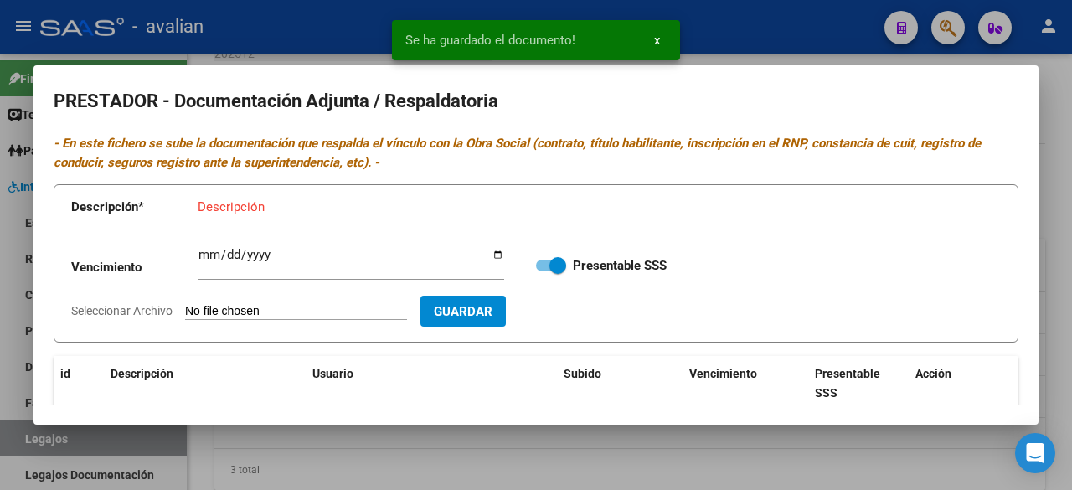
scroll to position [168, 0]
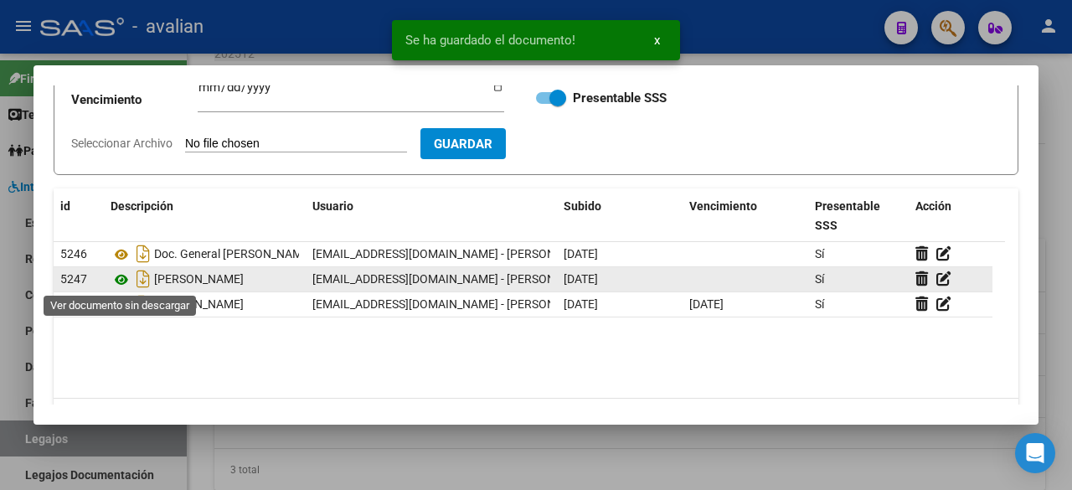
click at [120, 282] on icon at bounding box center [122, 280] width 22 height 20
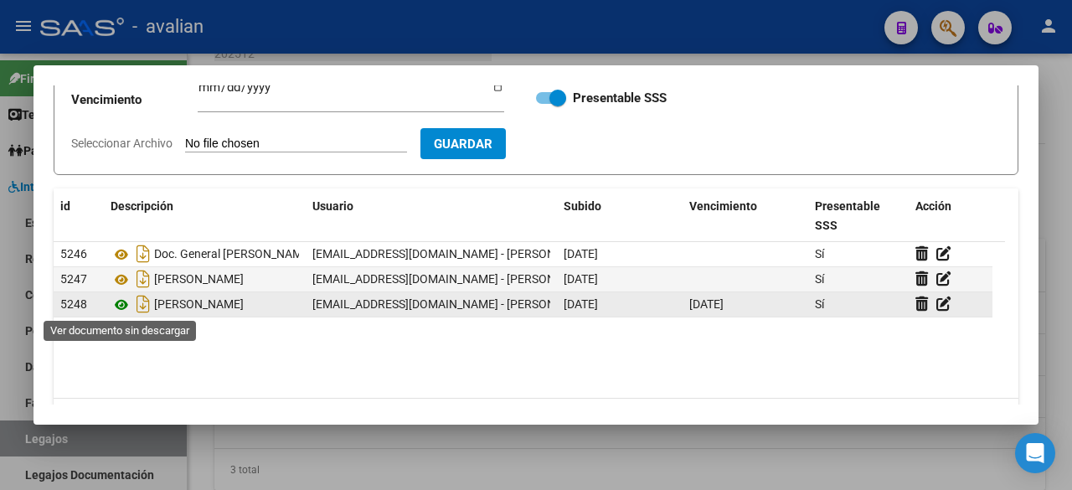
click at [121, 297] on icon at bounding box center [122, 305] width 22 height 20
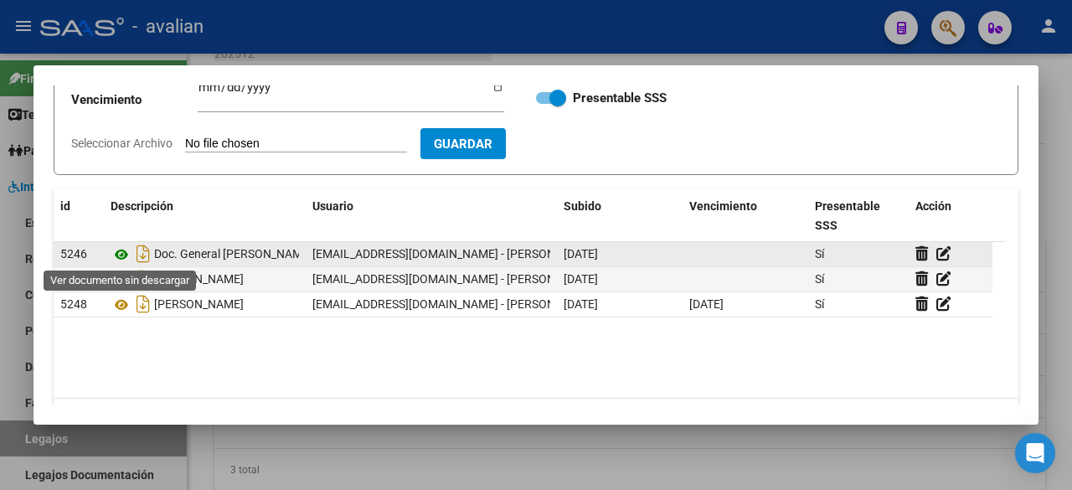
click at [117, 250] on icon at bounding box center [122, 255] width 22 height 20
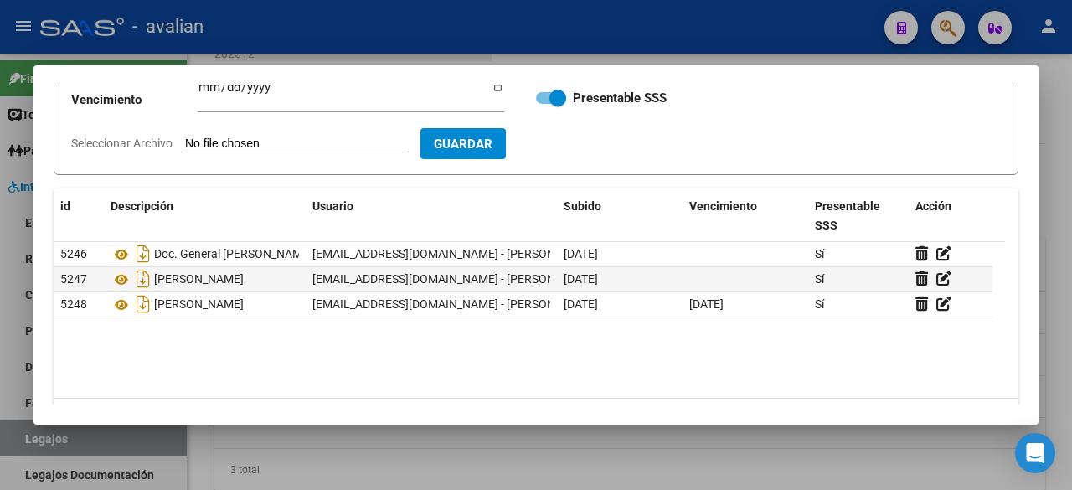
click at [645, 20] on div at bounding box center [536, 245] width 1072 height 490
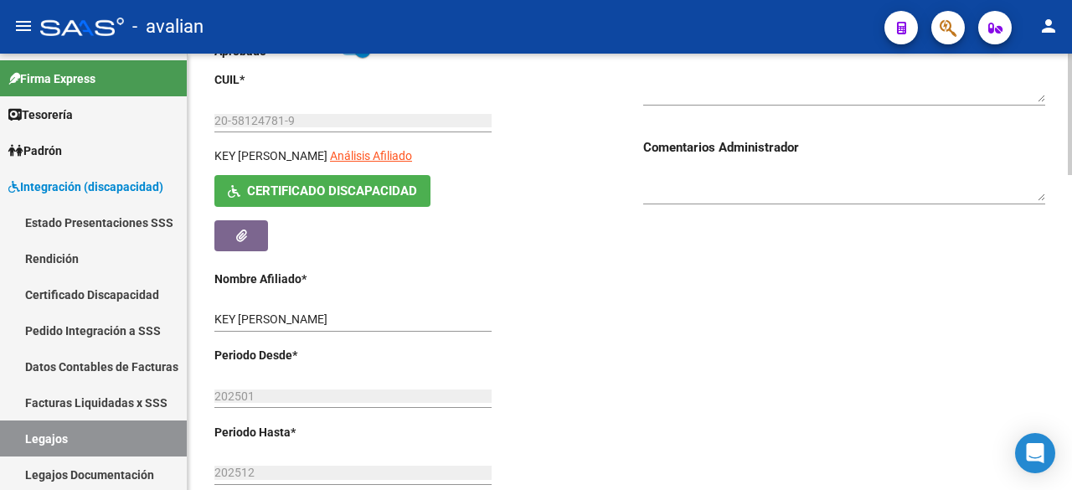
scroll to position [0, 0]
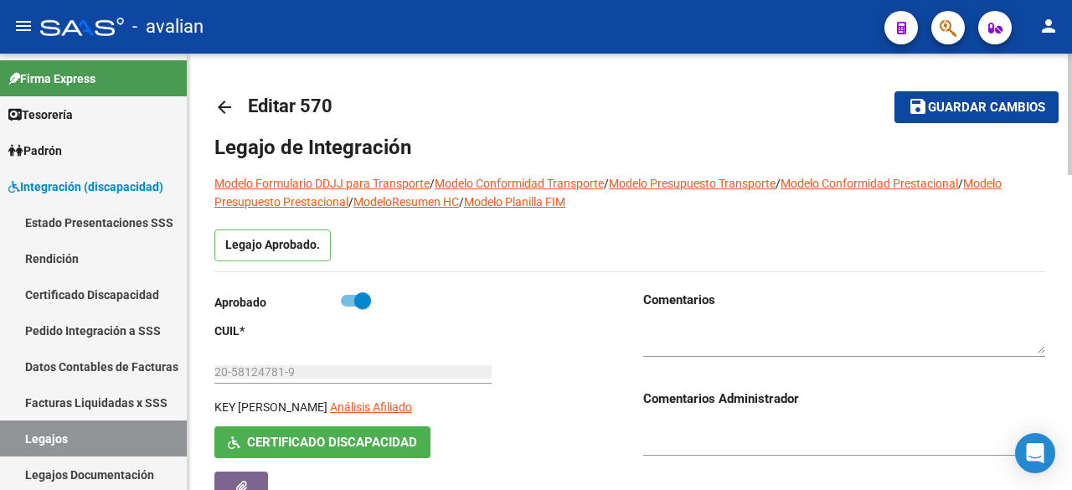
click at [981, 103] on span "Guardar cambios" at bounding box center [986, 108] width 117 height 15
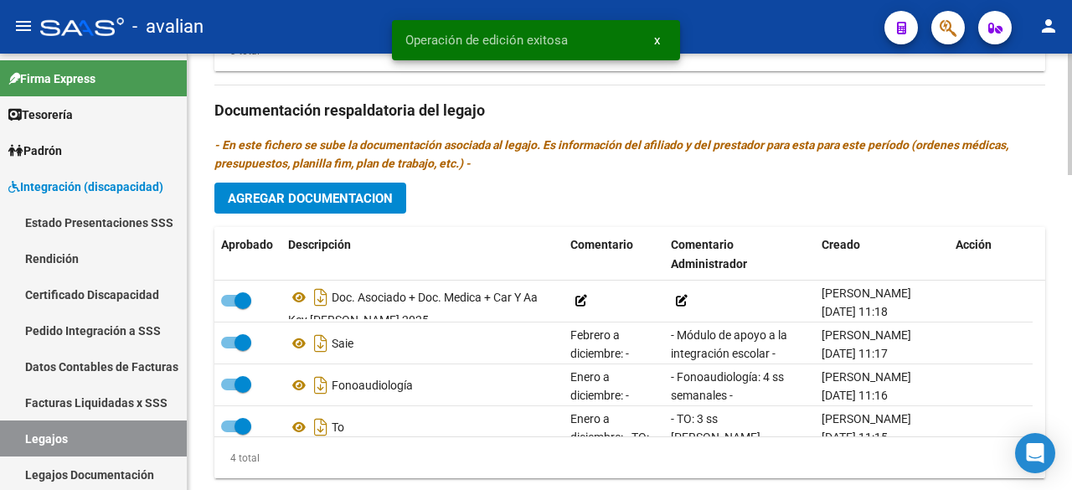
scroll to position [1127, 0]
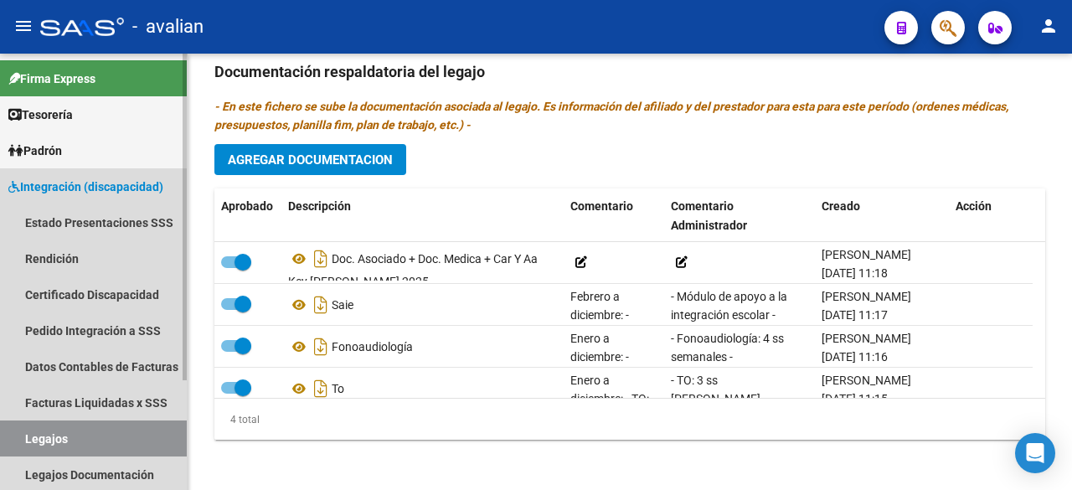
click at [52, 436] on link "Legajos" at bounding box center [93, 438] width 187 height 36
